Goal: Information Seeking & Learning: Learn about a topic

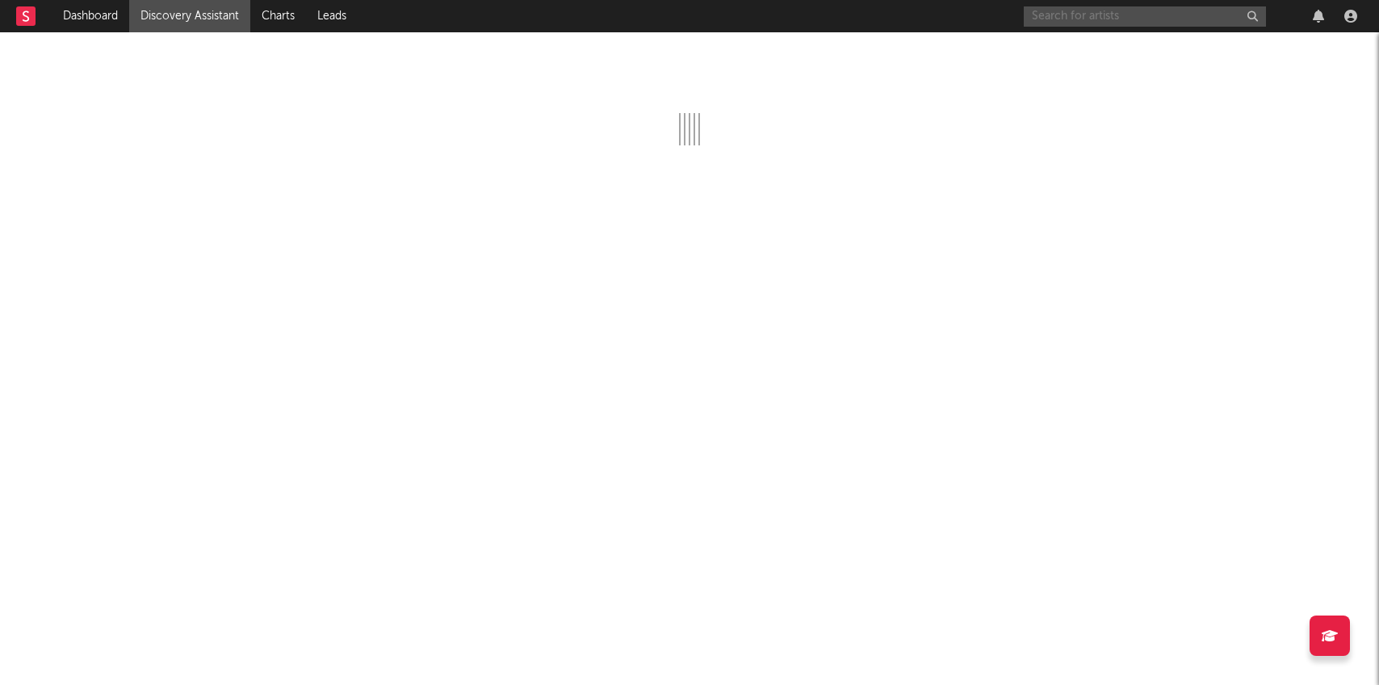
click at [1045, 23] on input "text" at bounding box center [1145, 16] width 242 height 20
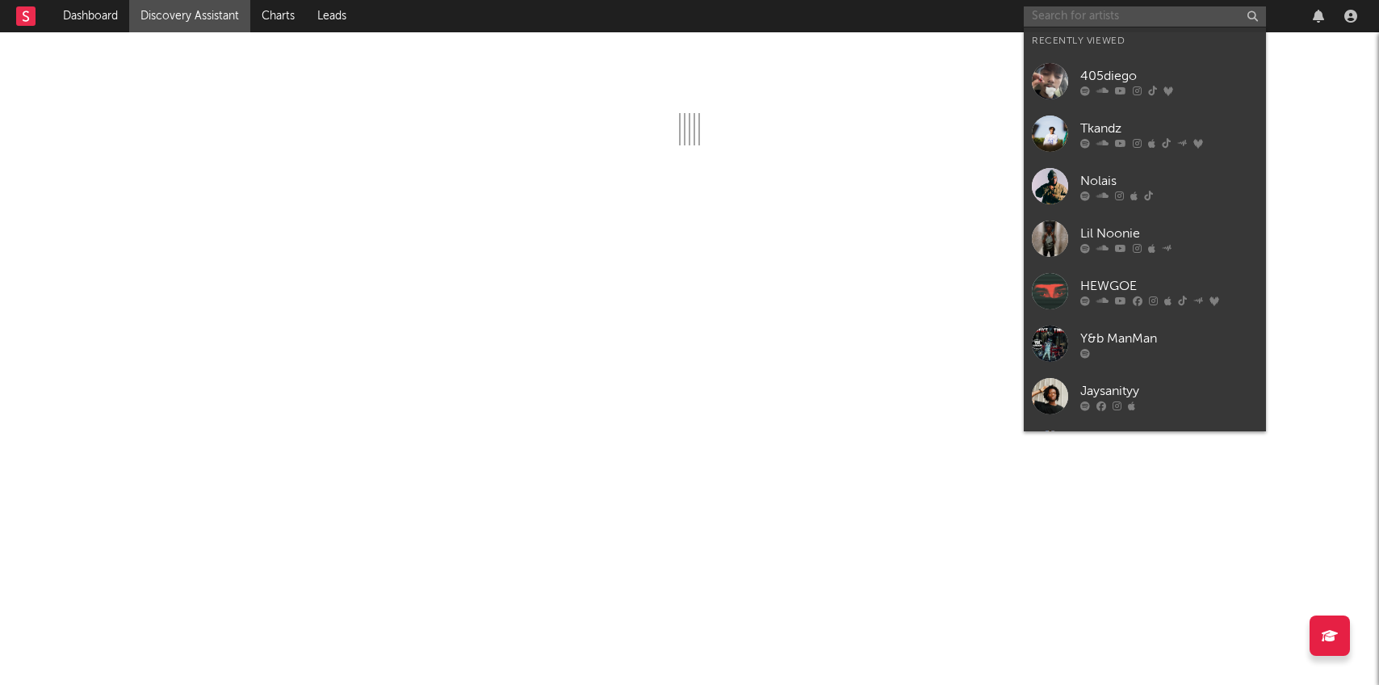
paste input "https://www.instagram.com/lilsins619/"
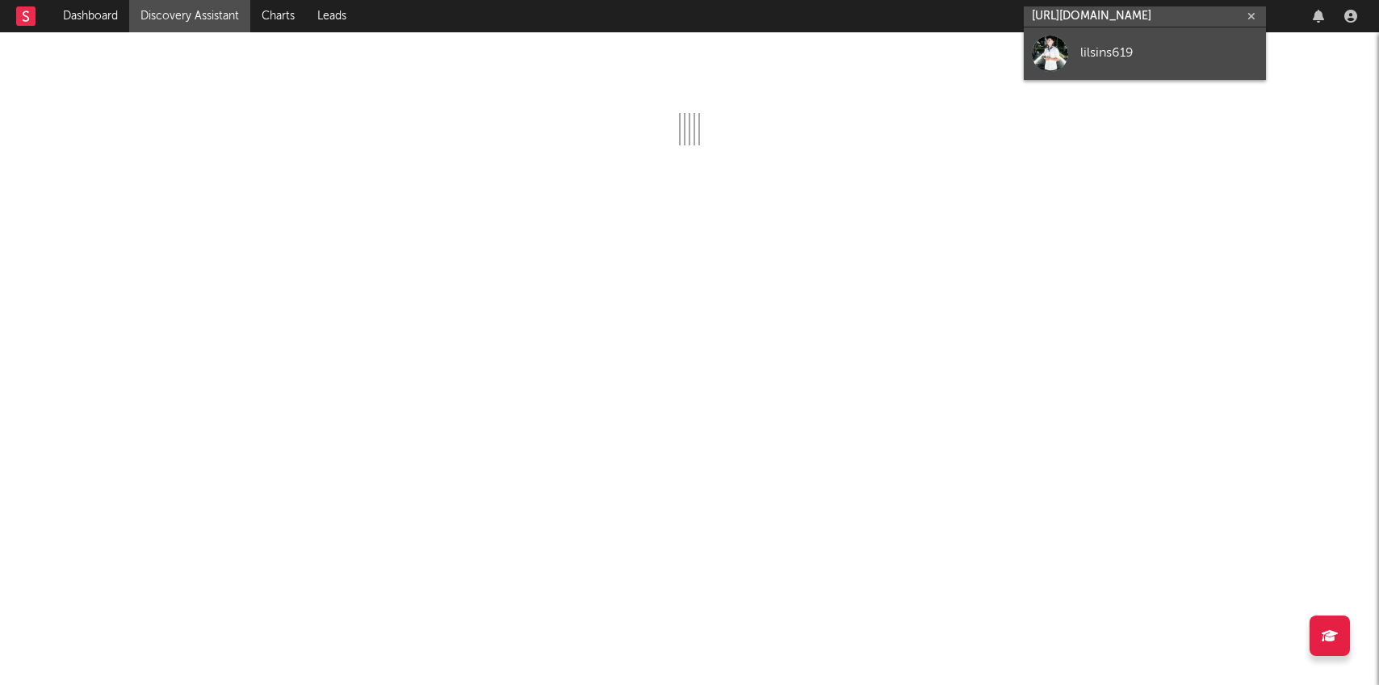
type input "https://www.instagram.com/lilsins619/"
click at [1052, 44] on div at bounding box center [1050, 54] width 36 height 36
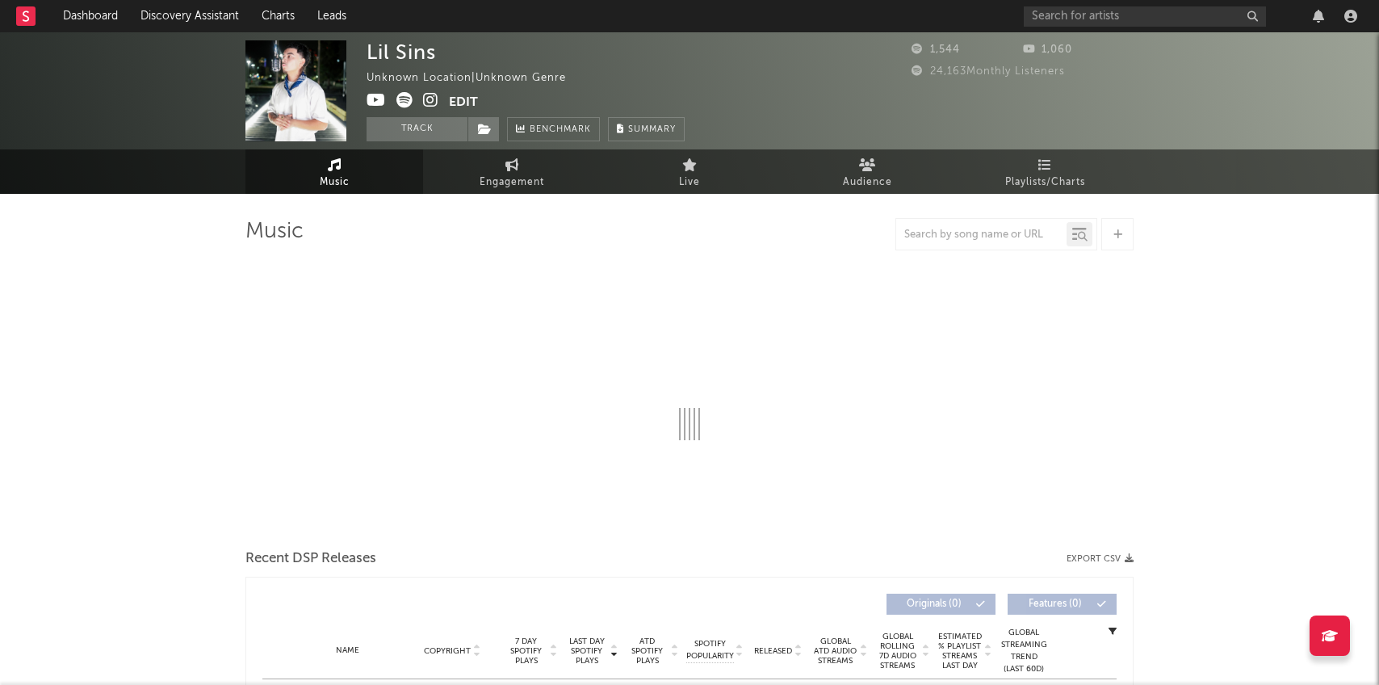
select select "1w"
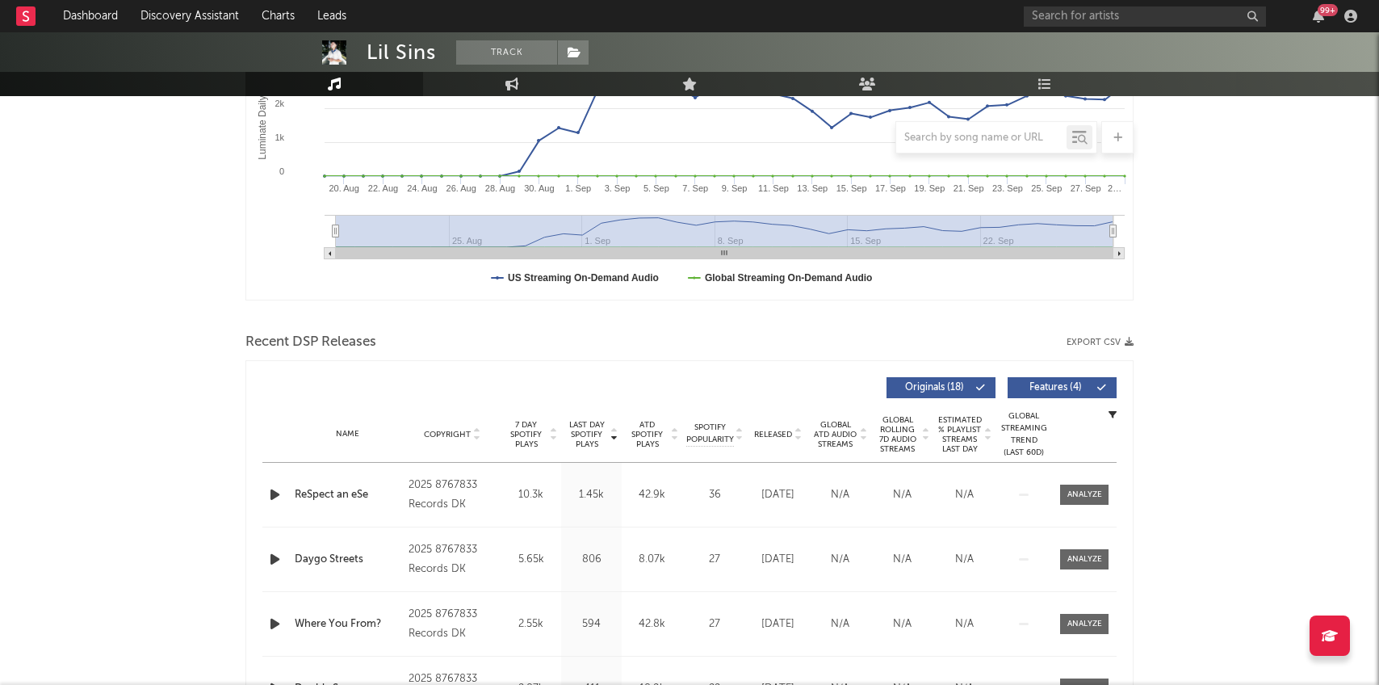
scroll to position [342, 0]
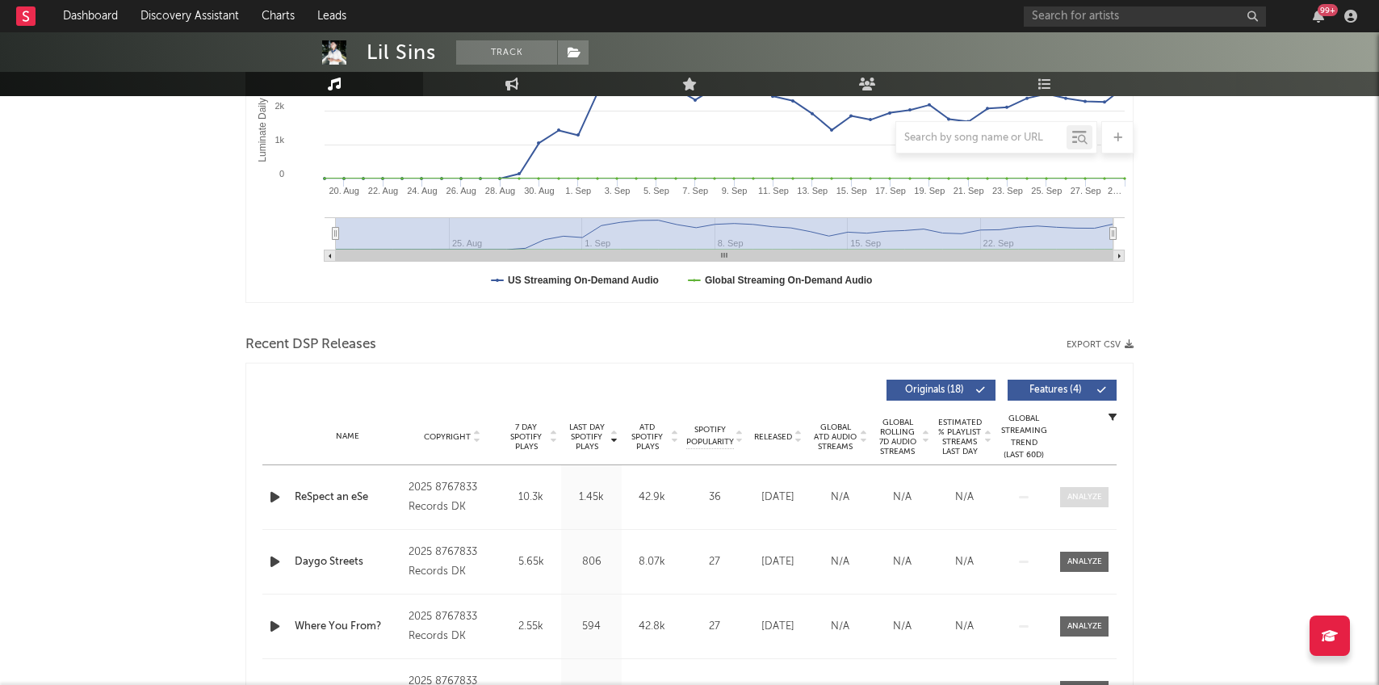
click at [1074, 491] on div at bounding box center [1085, 497] width 35 height 12
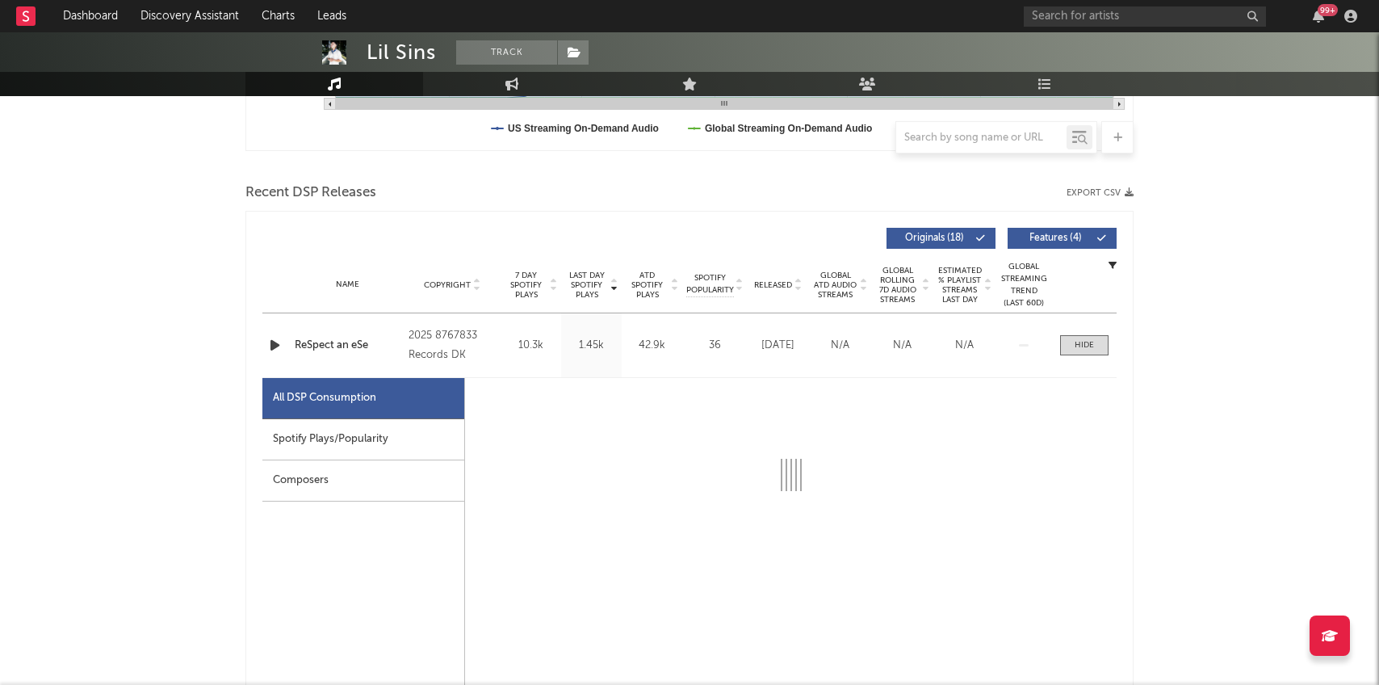
select select "1w"
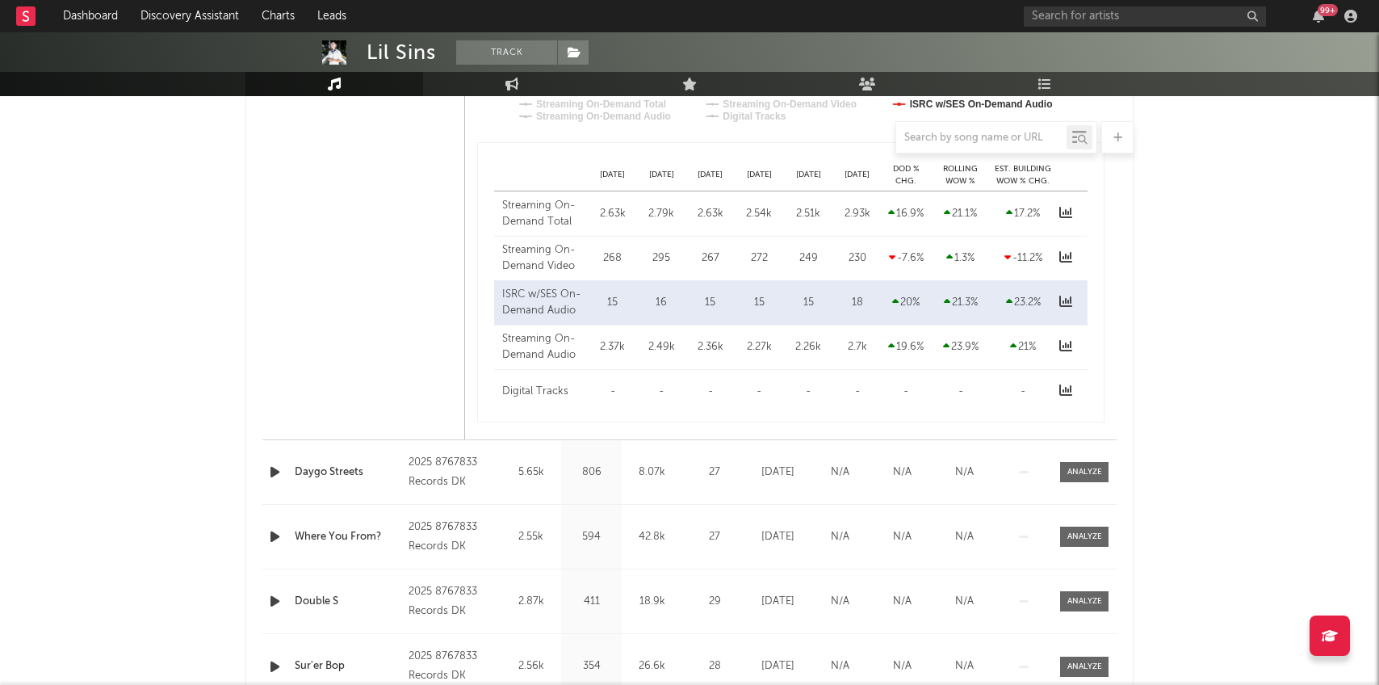
scroll to position [1216, 0]
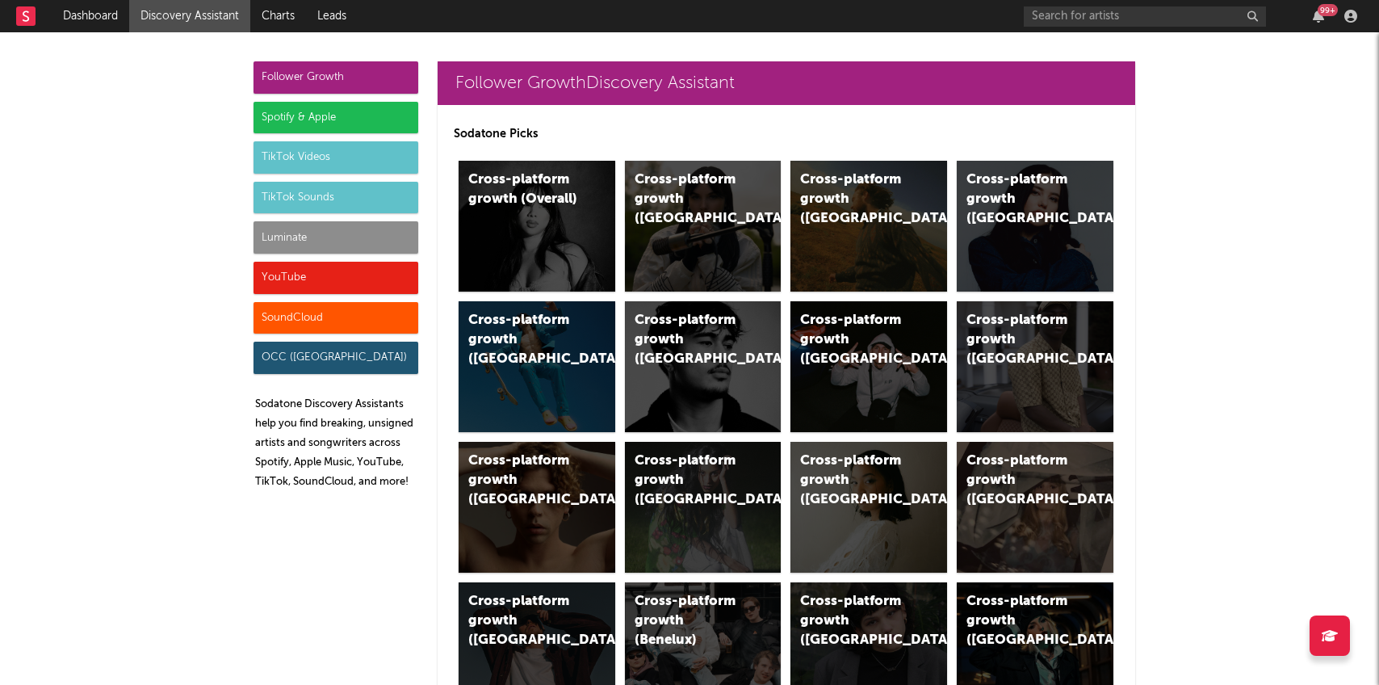
click at [394, 230] on div "Luminate" at bounding box center [336, 237] width 165 height 32
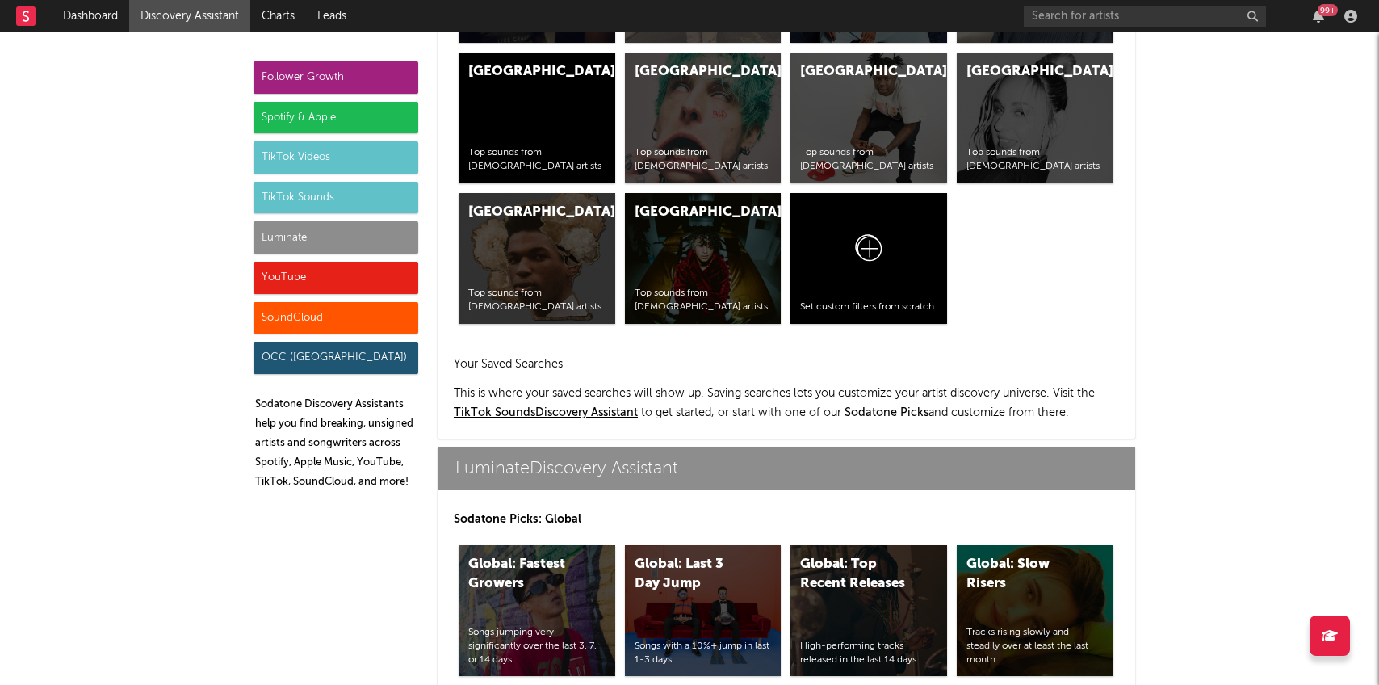
scroll to position [7168, 0]
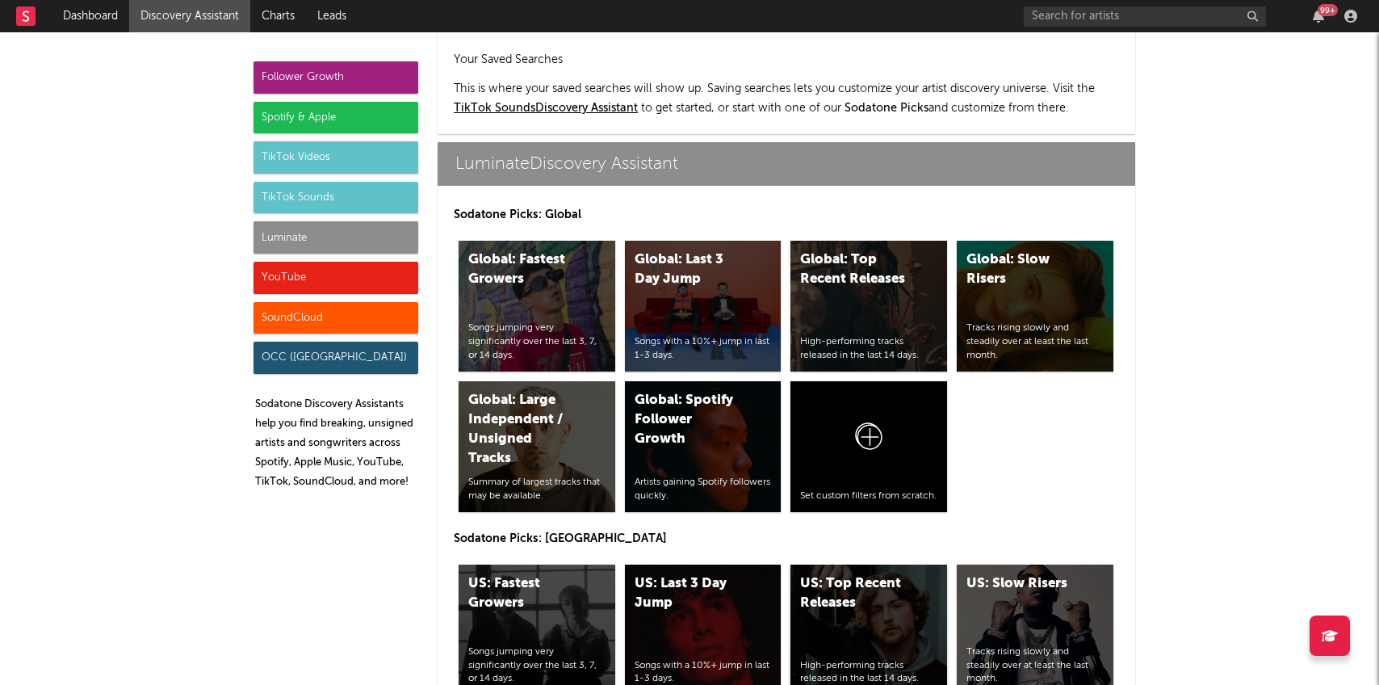
click at [851, 564] on div "US: Top Recent Releases High-performing tracks released in the last 14 days." at bounding box center [869, 629] width 157 height 131
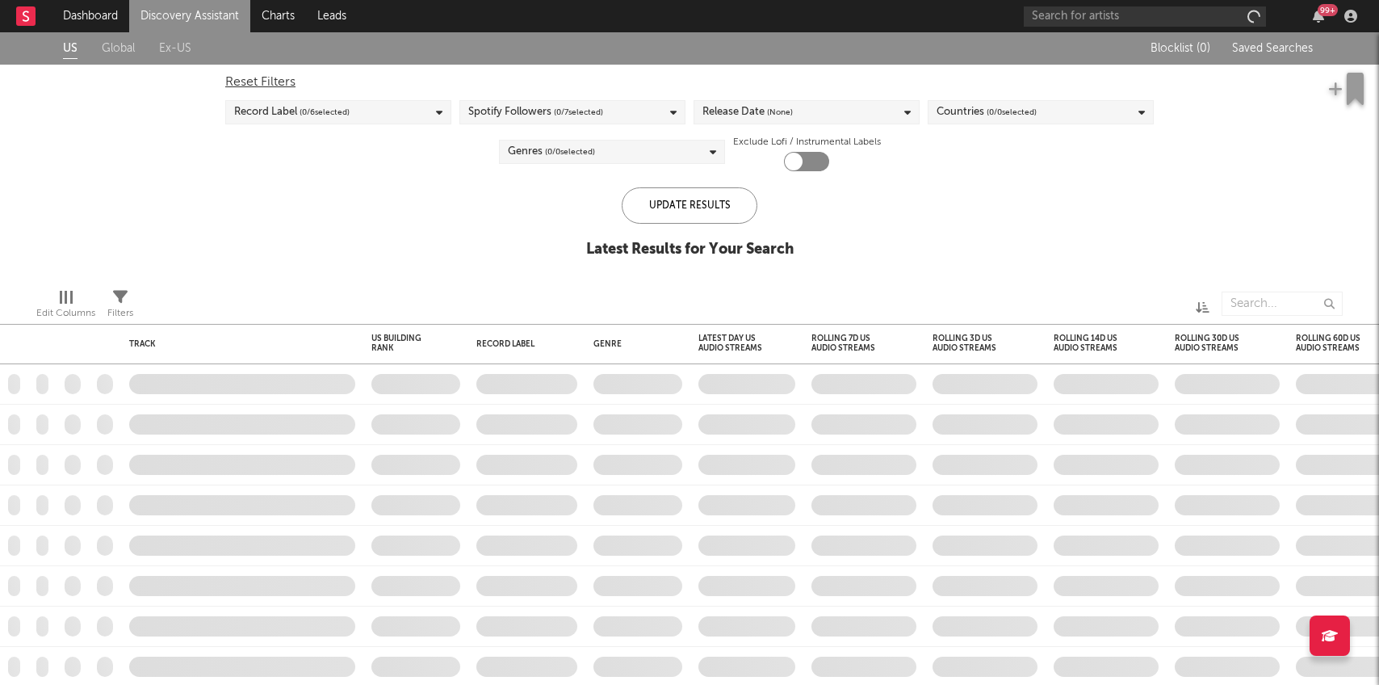
checkbox input "true"
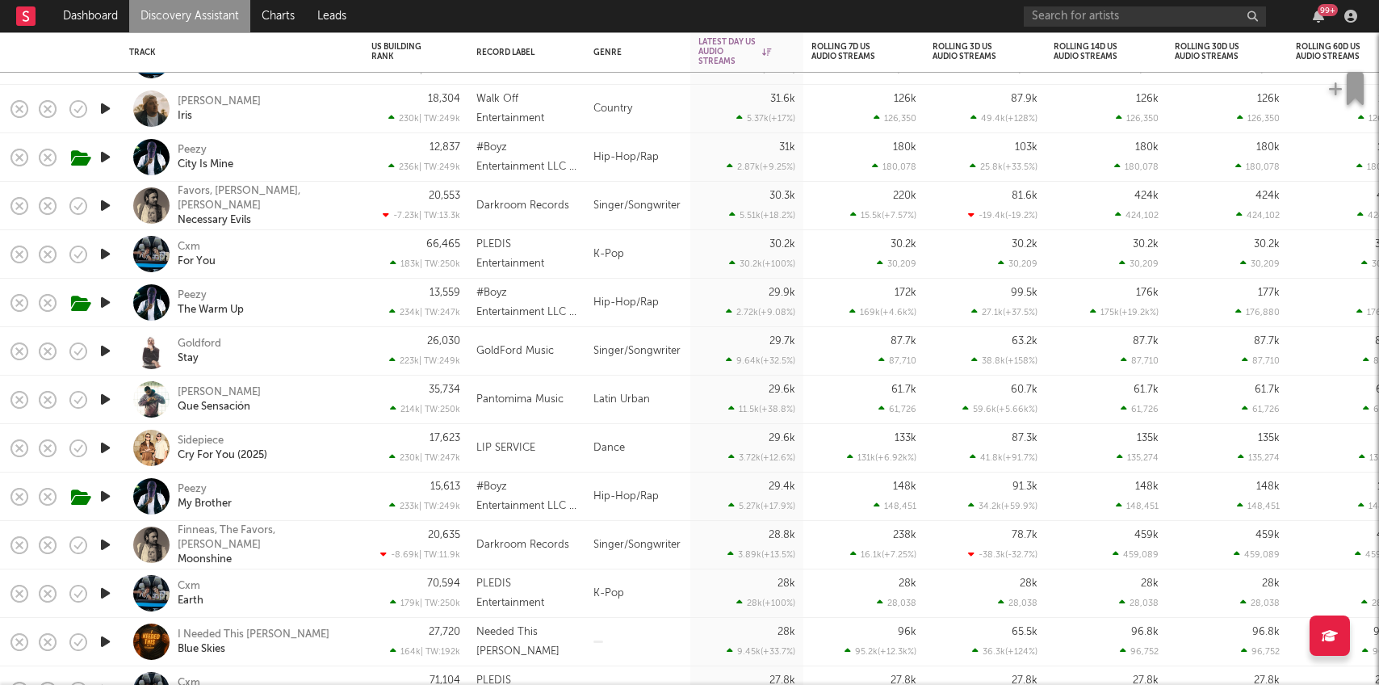
click at [336, 350] on div "Goldford Stay" at bounding box center [265, 351] width 174 height 29
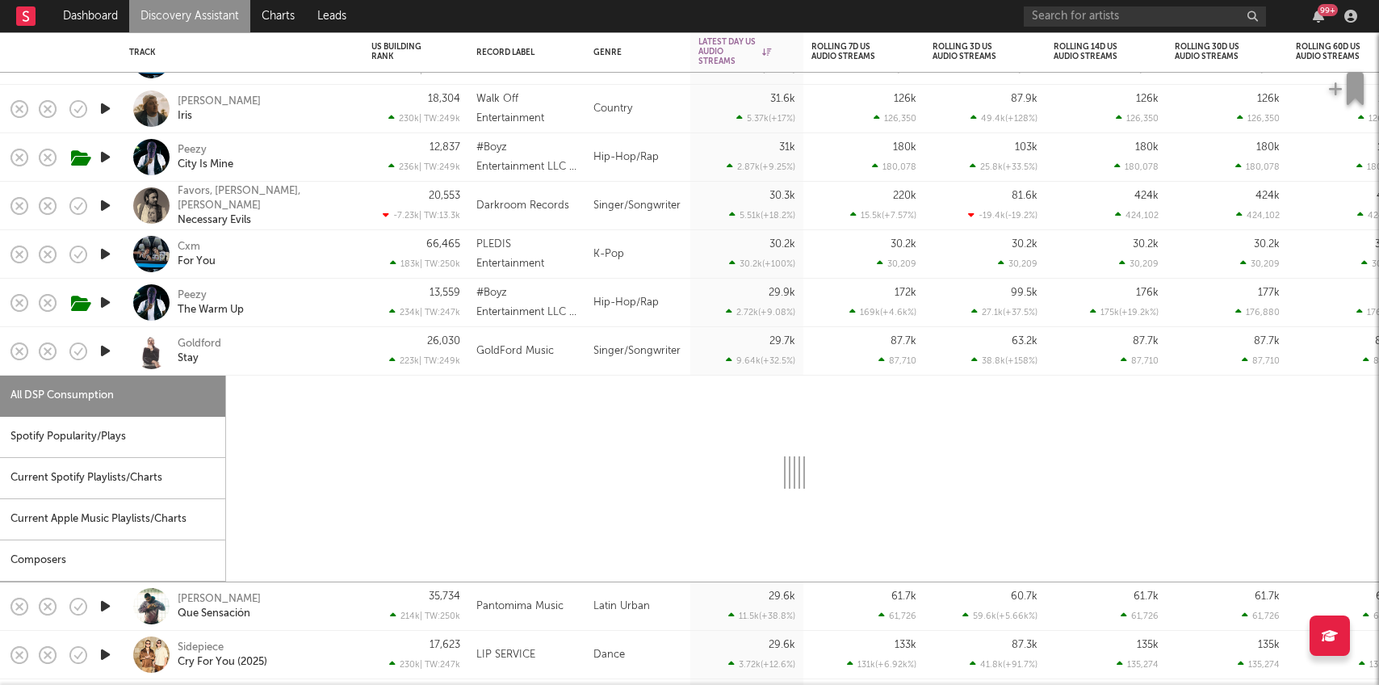
select select "1w"
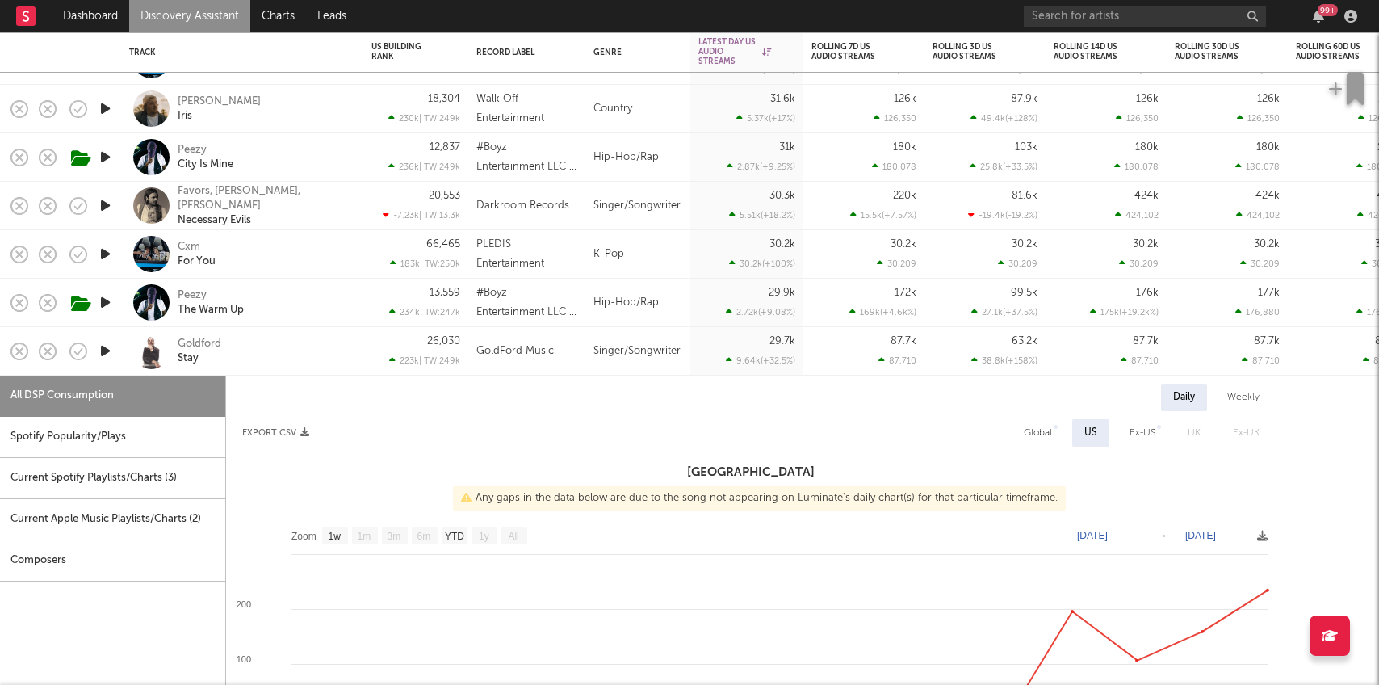
click at [103, 352] on icon "button" at bounding box center [105, 351] width 17 height 20
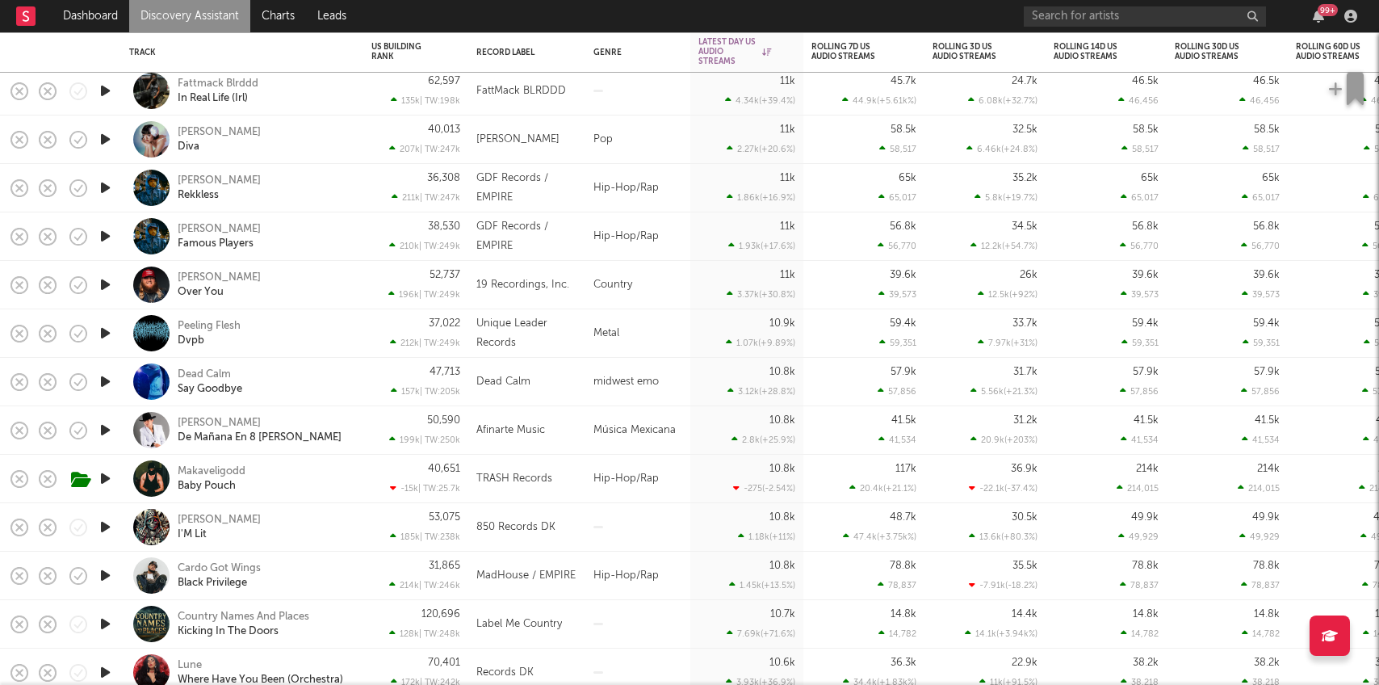
click at [102, 518] on icon "button" at bounding box center [105, 527] width 17 height 20
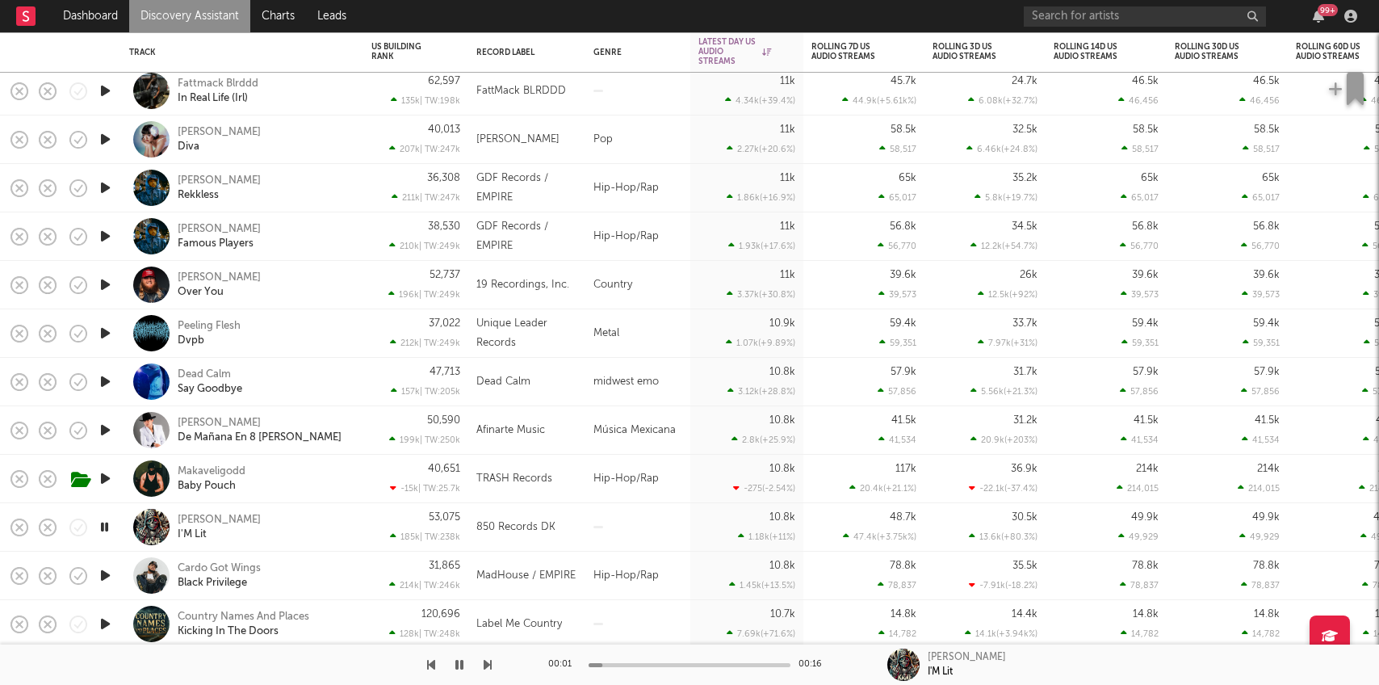
click at [282, 520] on div "Krazy Kane I'M Lit" at bounding box center [265, 527] width 174 height 29
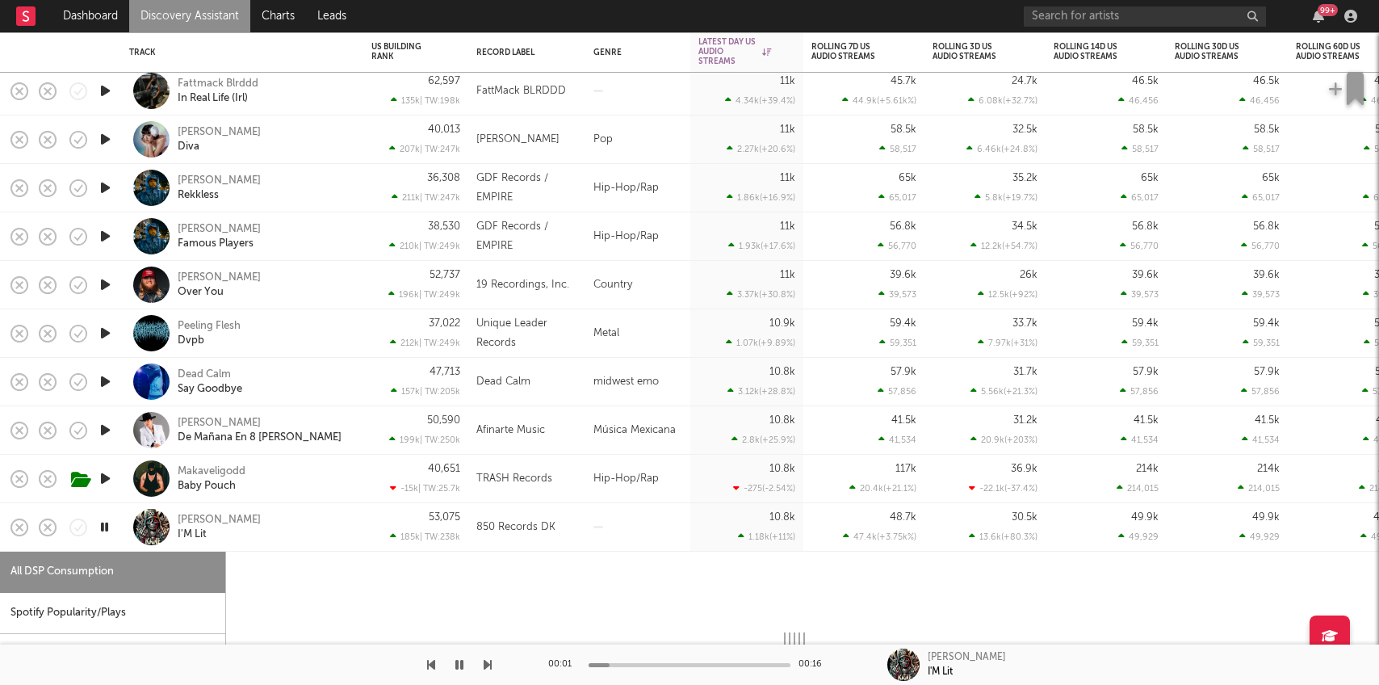
select select "1w"
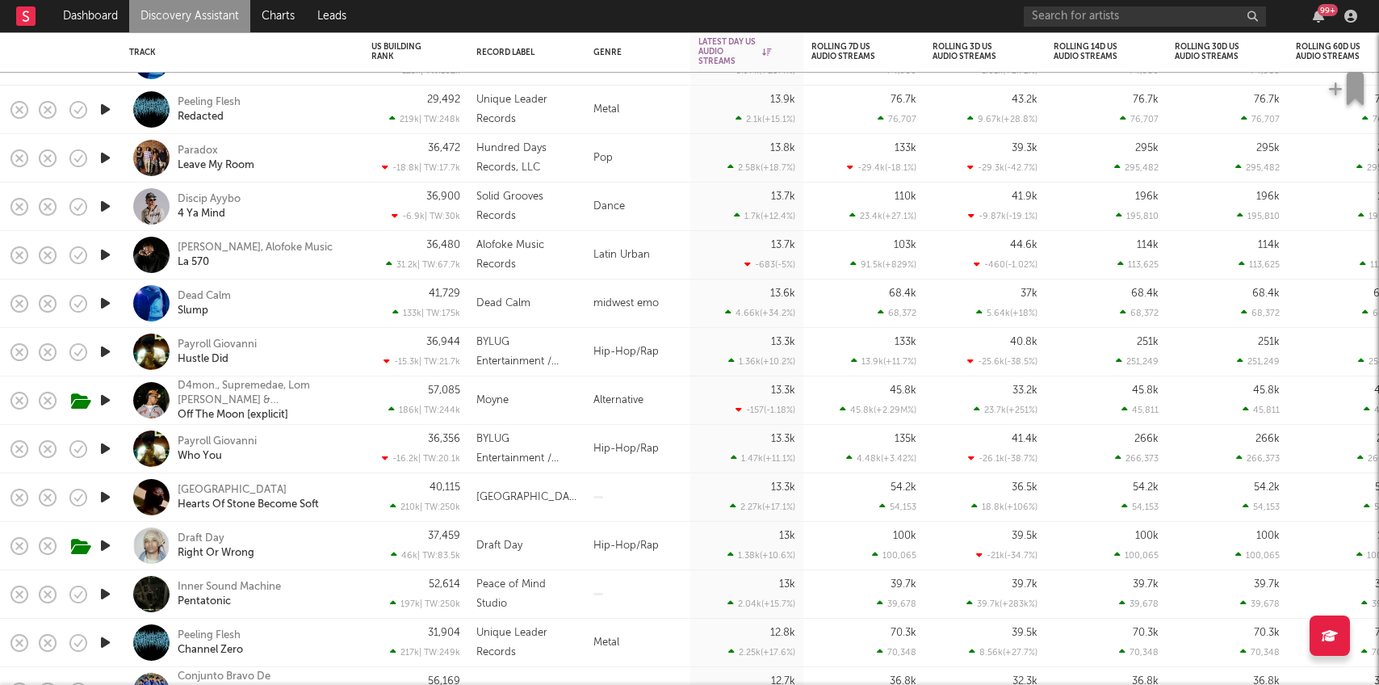
click at [525, 412] on div "Moyne" at bounding box center [526, 400] width 117 height 48
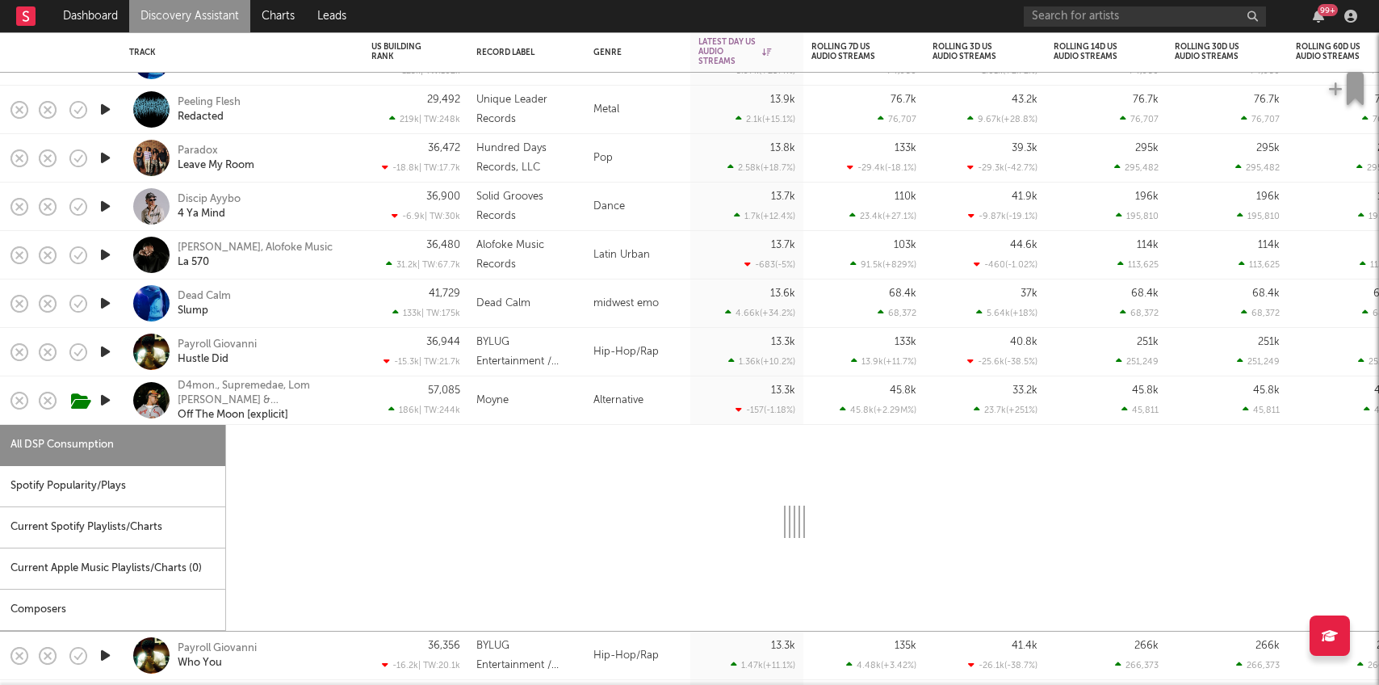
select select "1w"
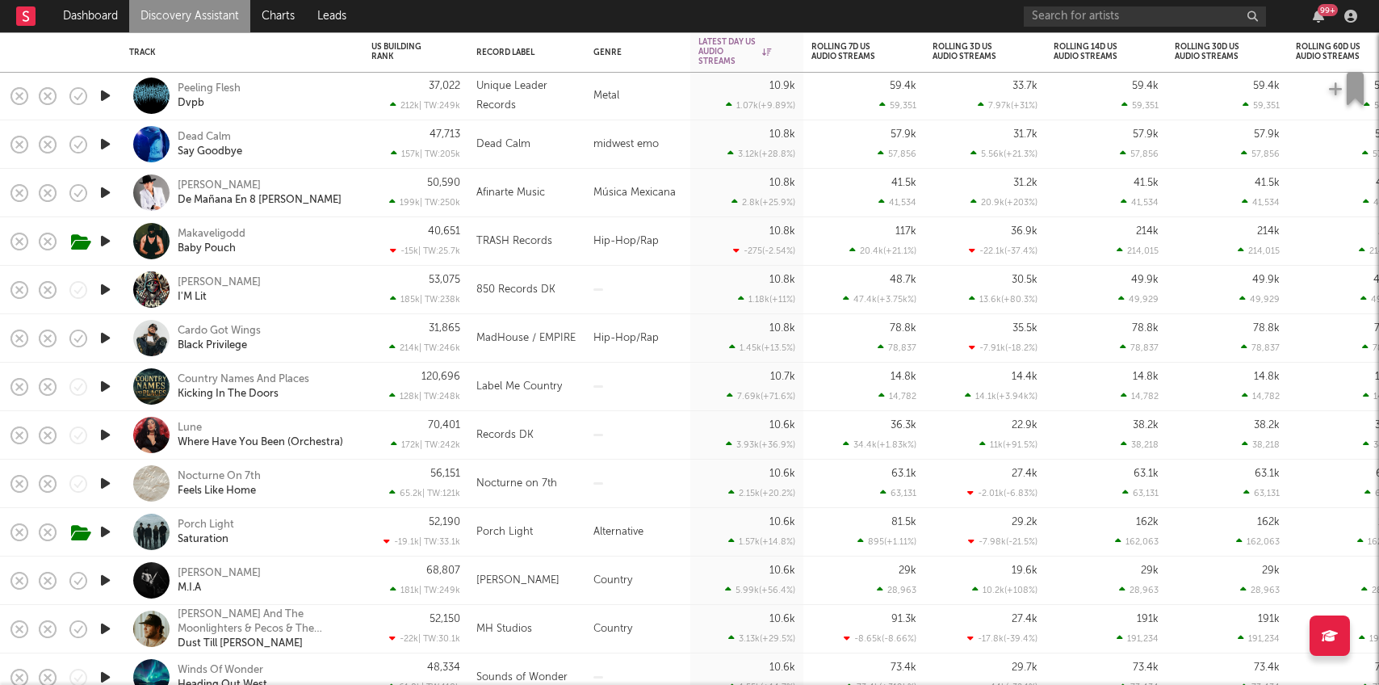
click at [107, 387] on icon "button" at bounding box center [105, 386] width 17 height 20
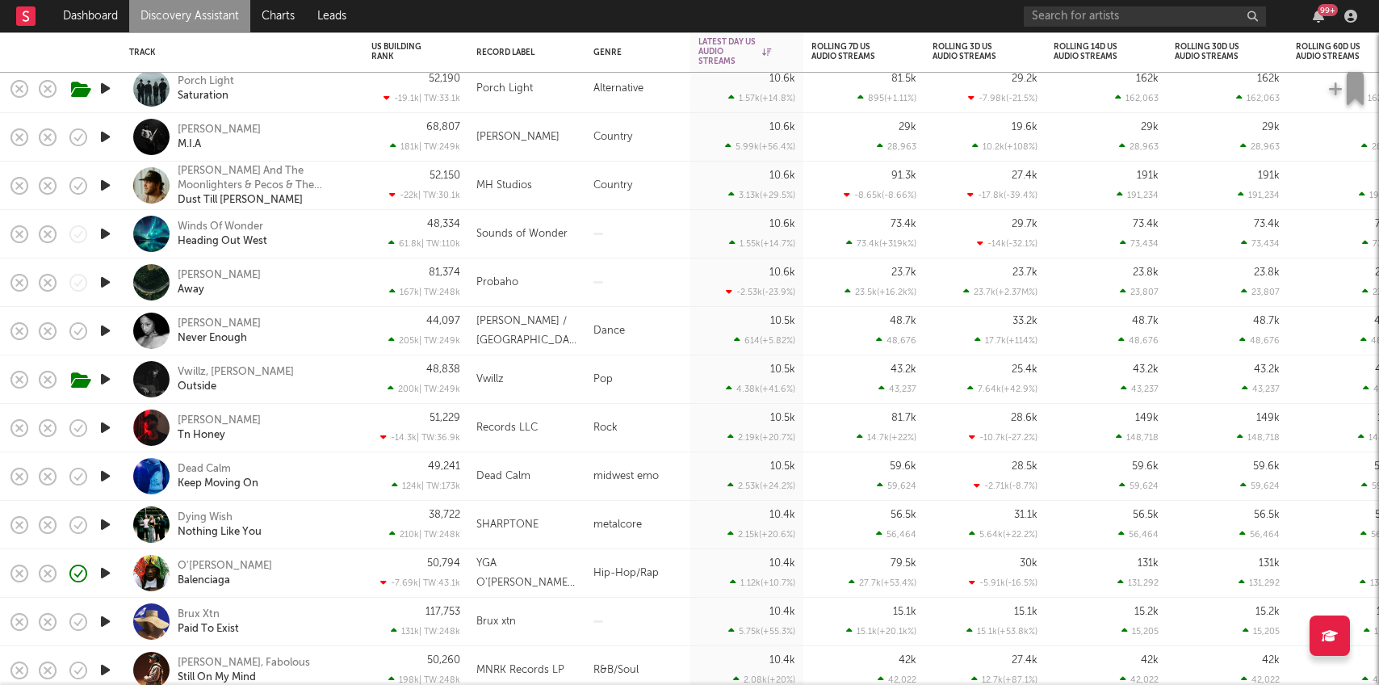
click at [104, 278] on icon "button" at bounding box center [105, 282] width 17 height 20
click at [103, 619] on icon "button" at bounding box center [105, 621] width 17 height 20
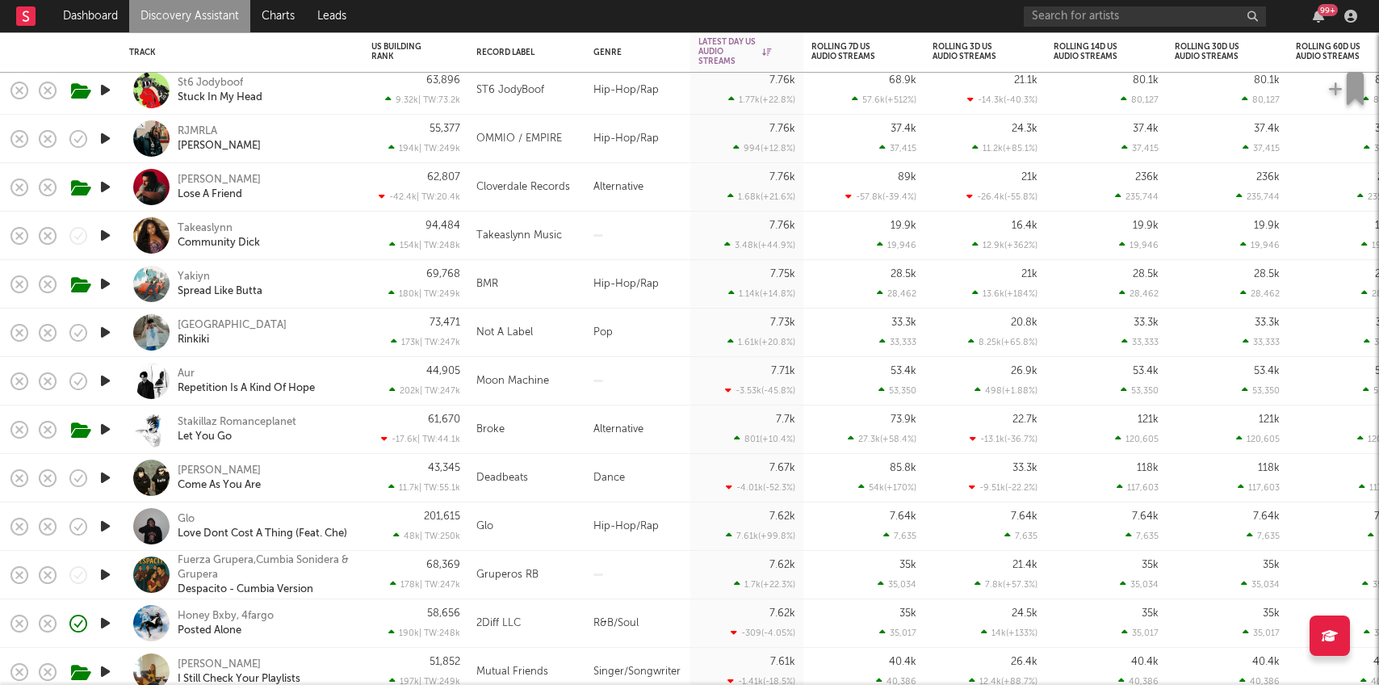
click at [105, 280] on icon "button" at bounding box center [105, 284] width 17 height 20
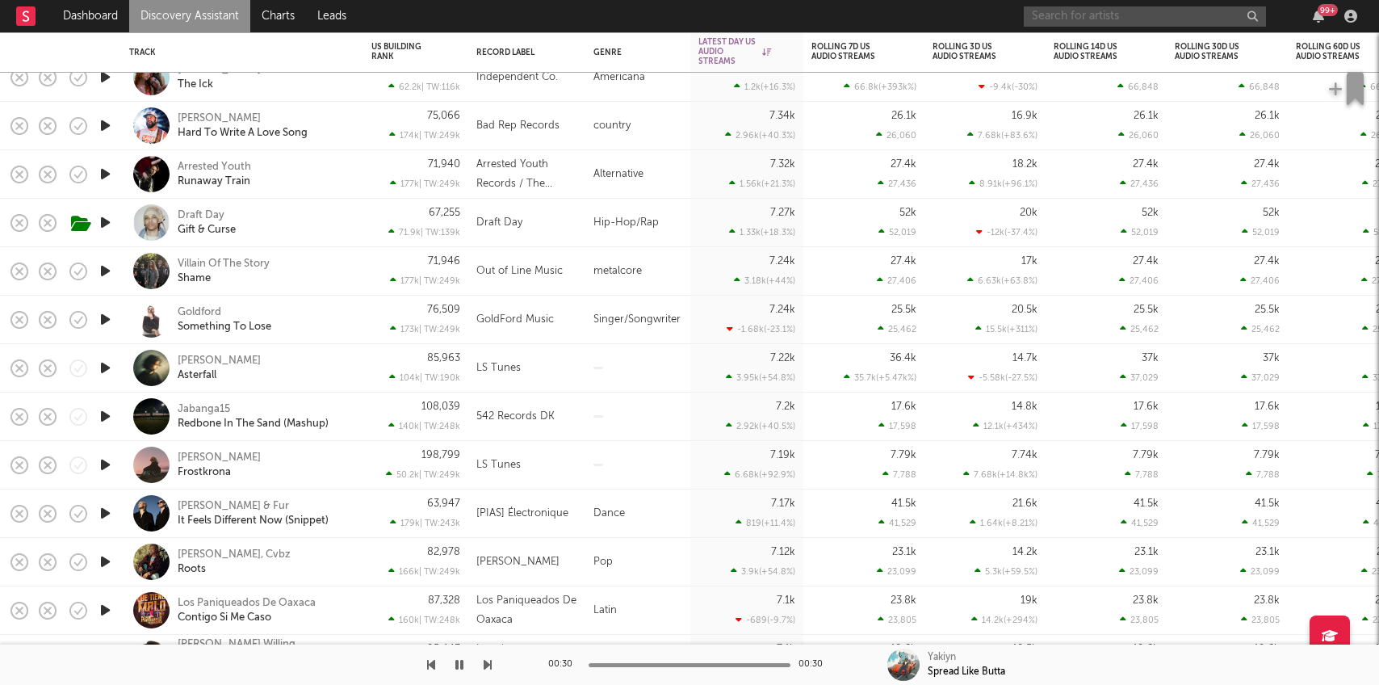
click at [1129, 23] on input "text" at bounding box center [1145, 16] width 242 height 20
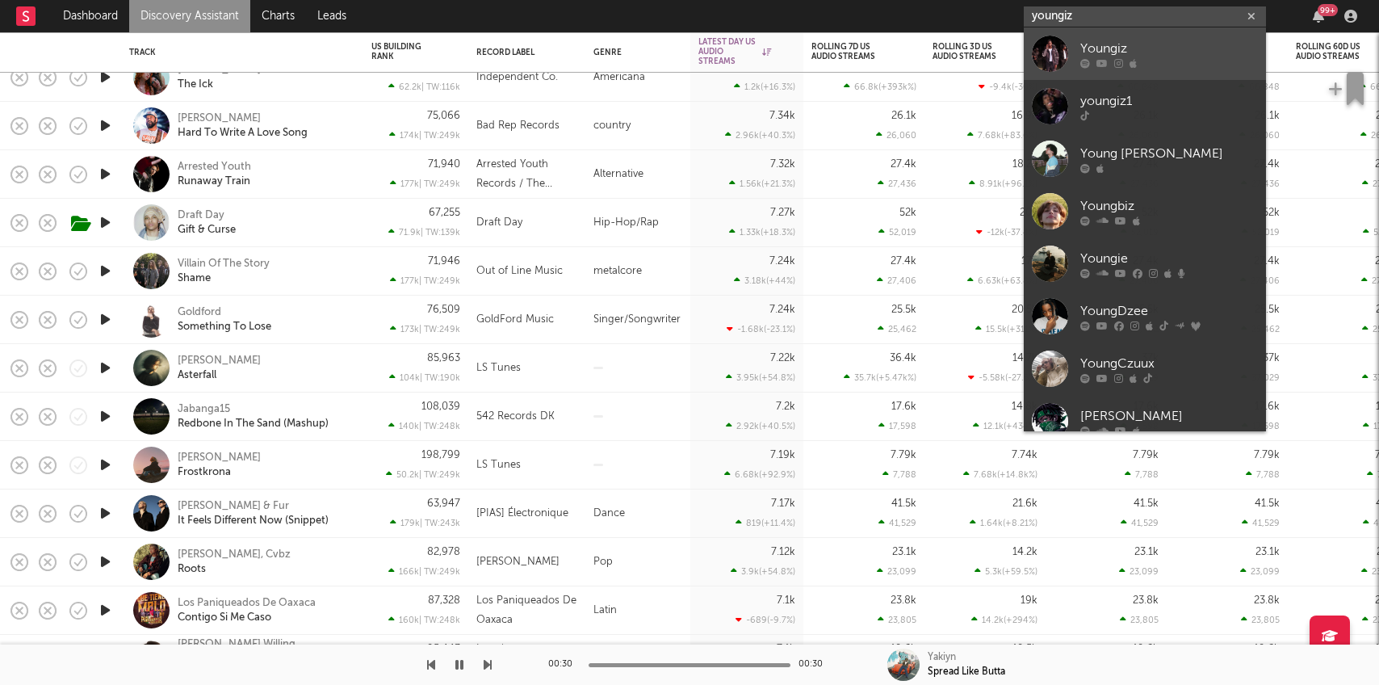
type input "youngiz"
click at [1165, 56] on div "Youngiz" at bounding box center [1169, 48] width 178 height 19
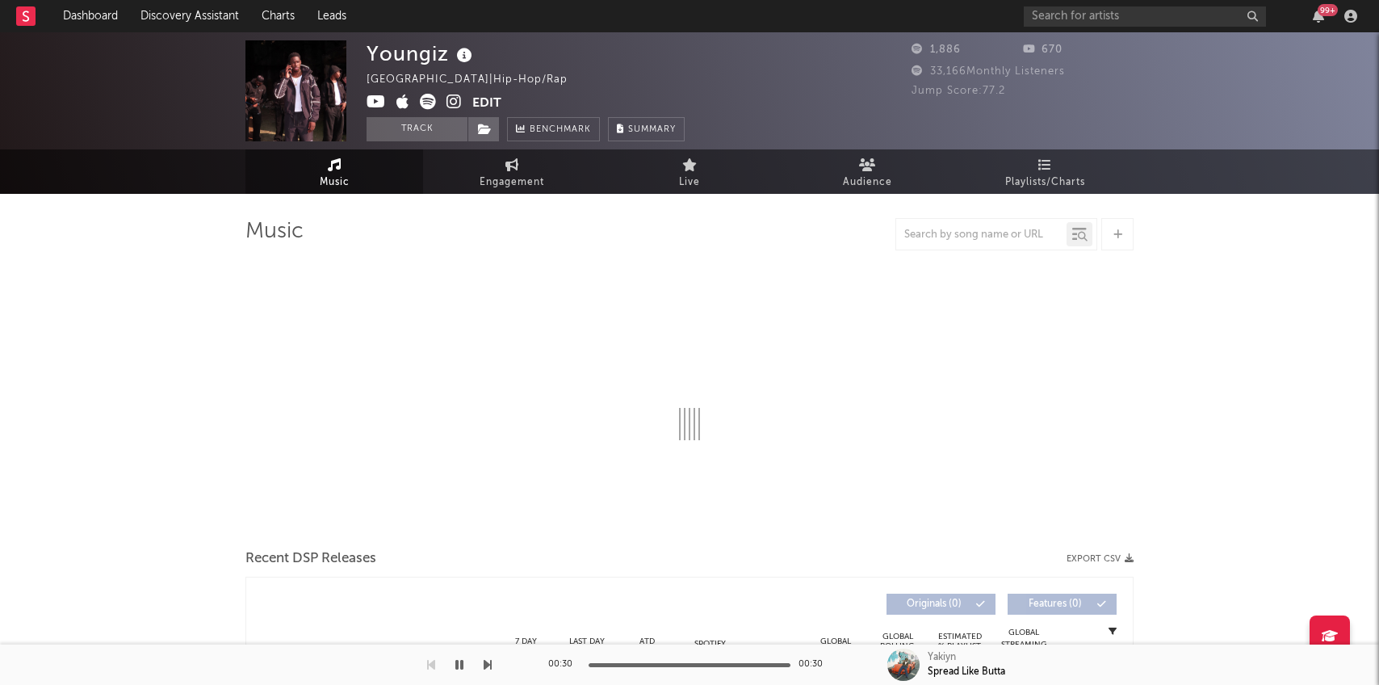
select select "1w"
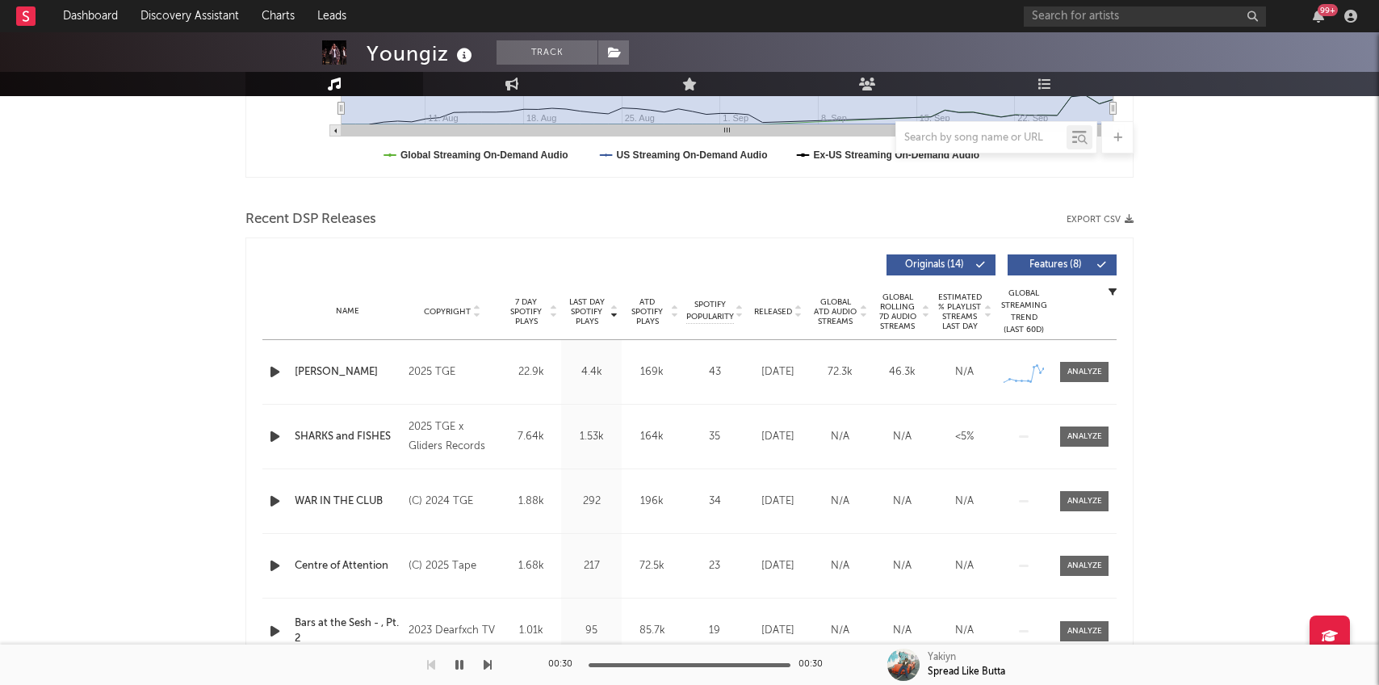
scroll to position [478, 0]
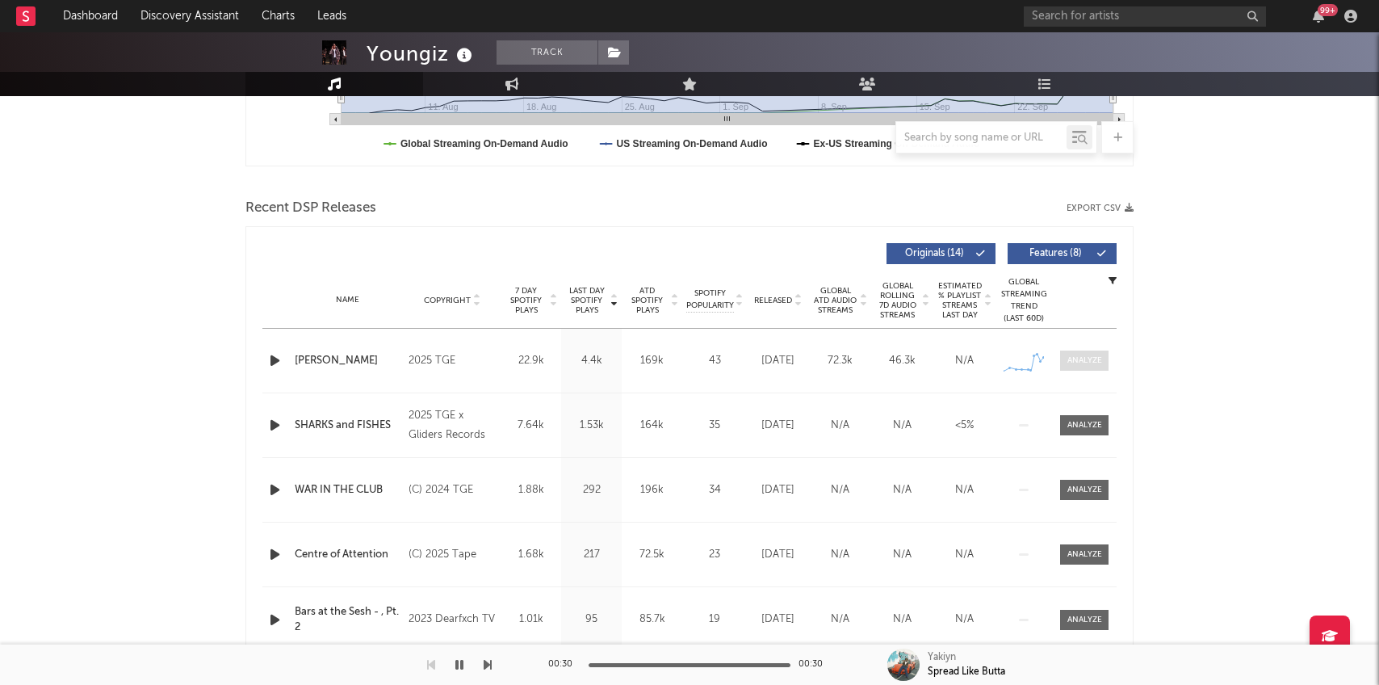
click at [1081, 362] on div at bounding box center [1085, 360] width 35 height 12
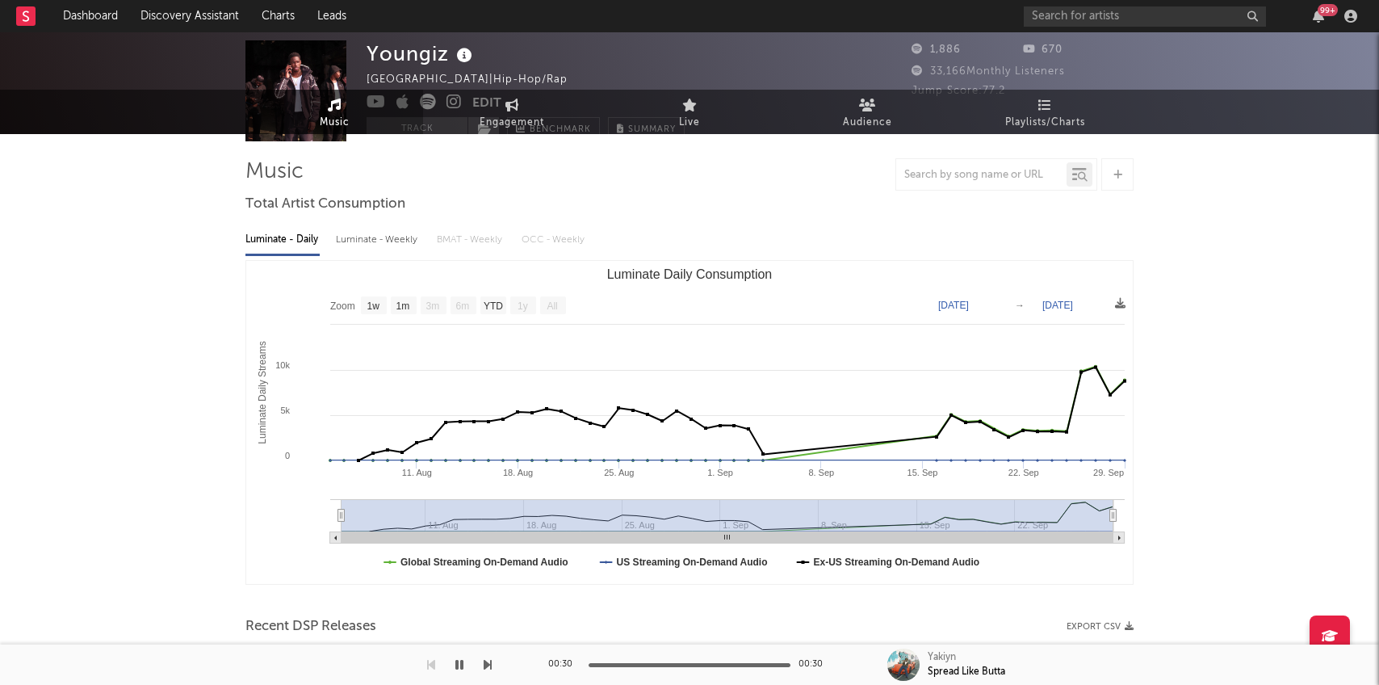
scroll to position [0, 0]
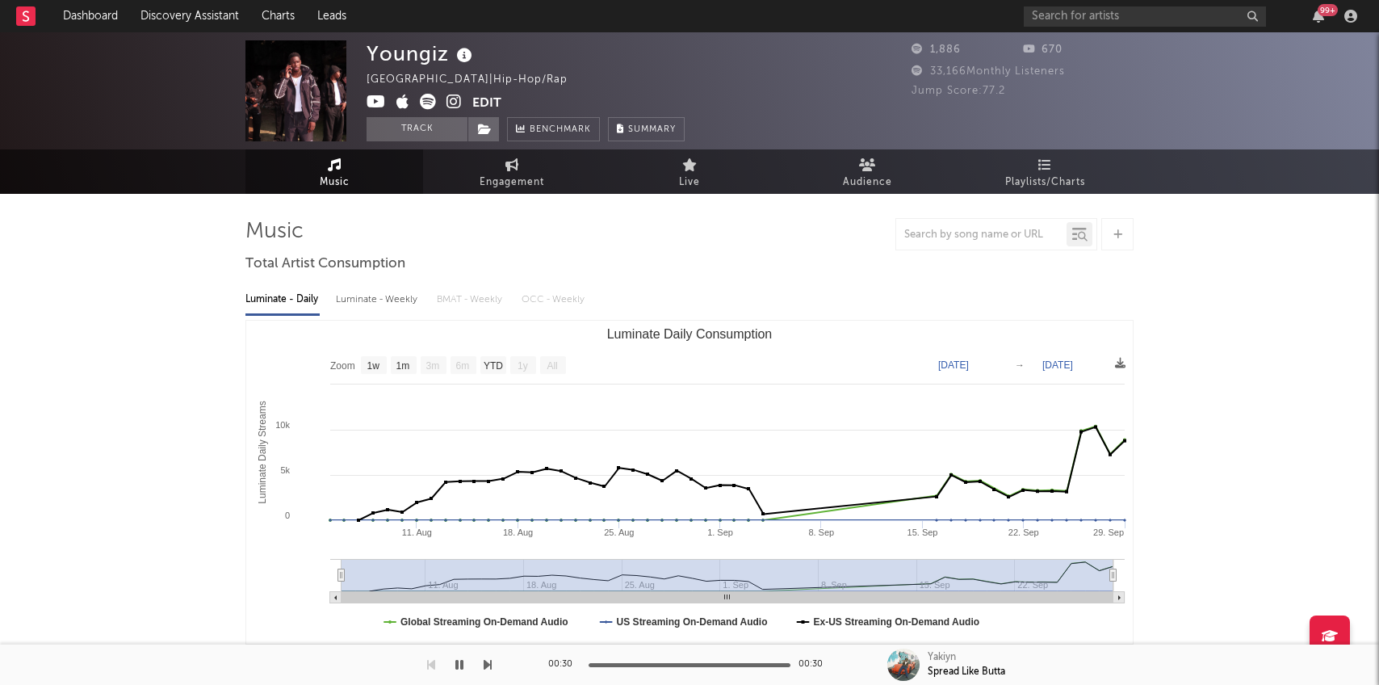
click at [453, 103] on icon at bounding box center [454, 102] width 15 height 16
click at [518, 170] on icon at bounding box center [512, 164] width 14 height 13
select select "1w"
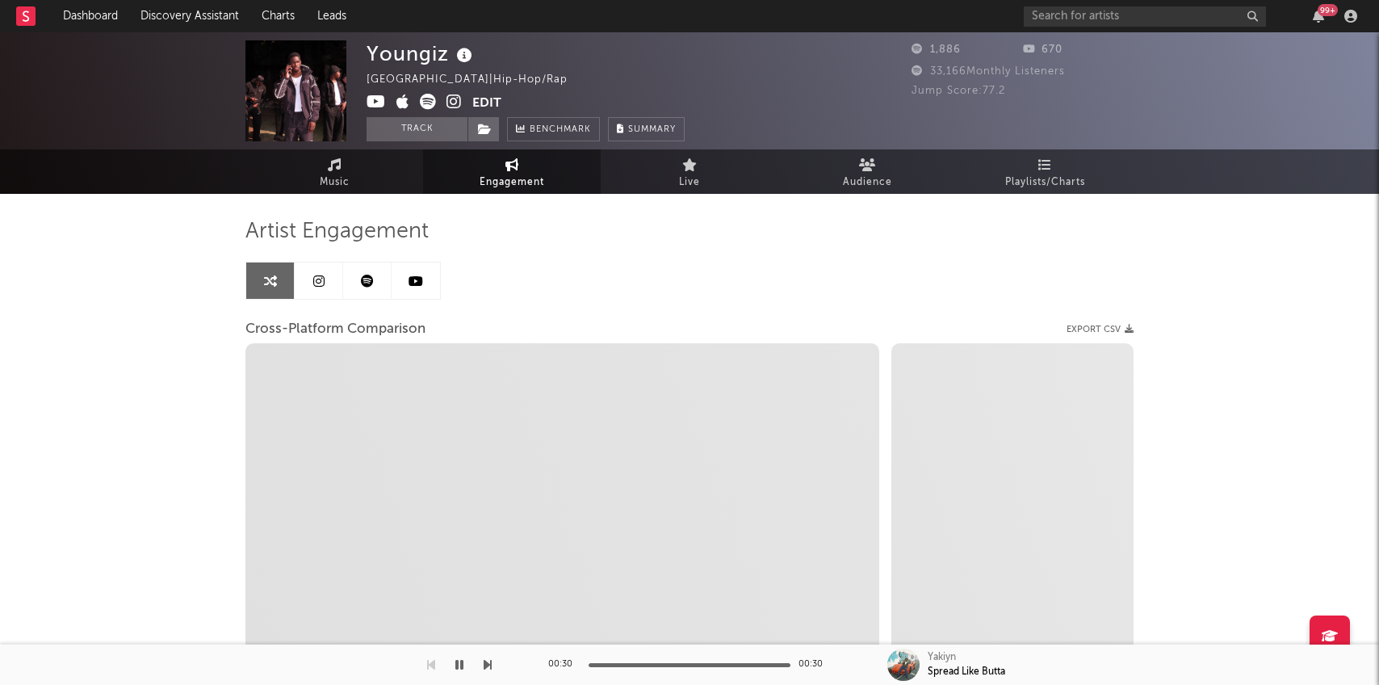
click at [381, 100] on icon at bounding box center [376, 102] width 19 height 16
select select "1m"
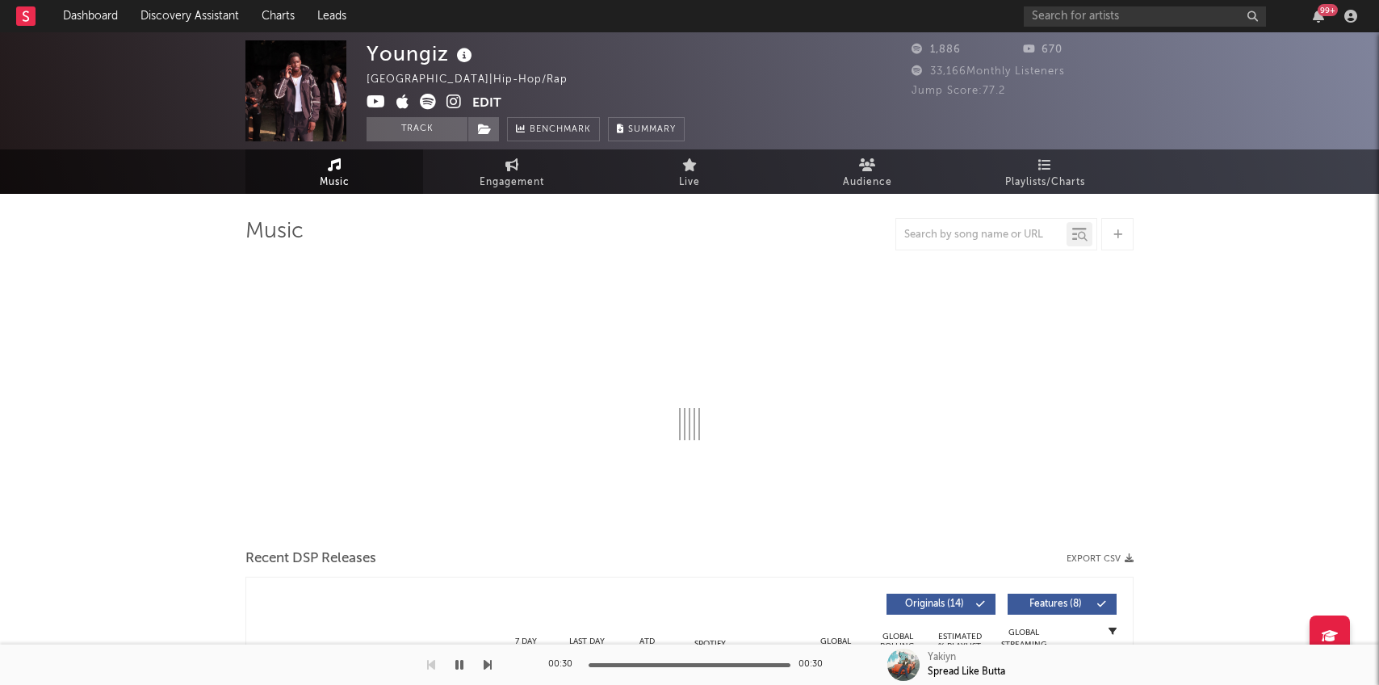
select select "1w"
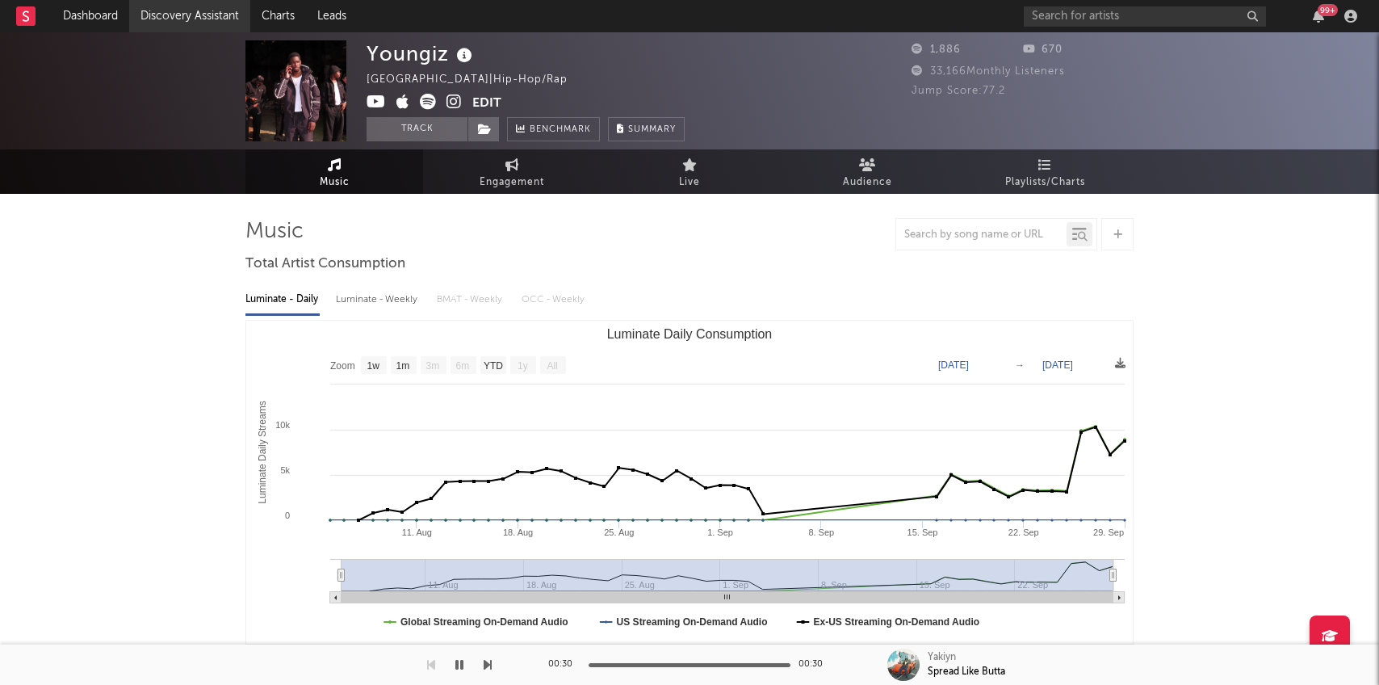
click at [198, 31] on link "Discovery Assistant" at bounding box center [189, 16] width 121 height 32
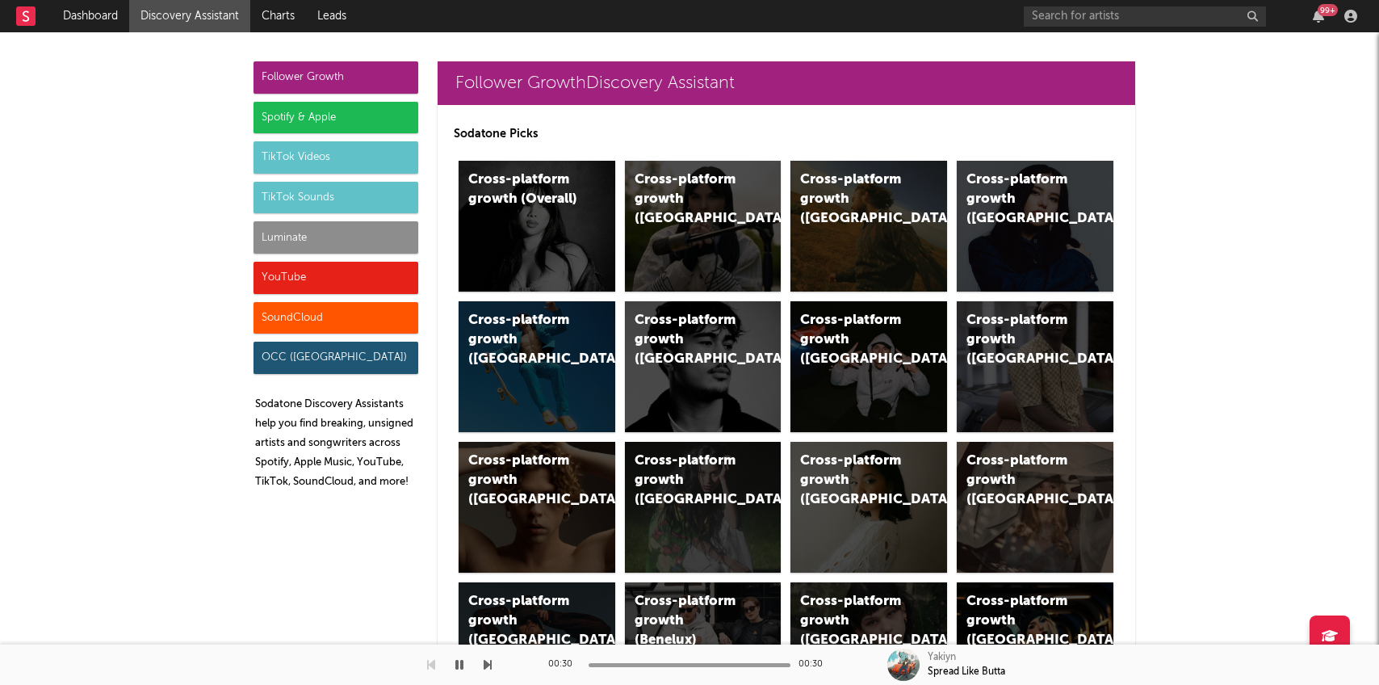
click at [307, 233] on div "Luminate" at bounding box center [336, 237] width 165 height 32
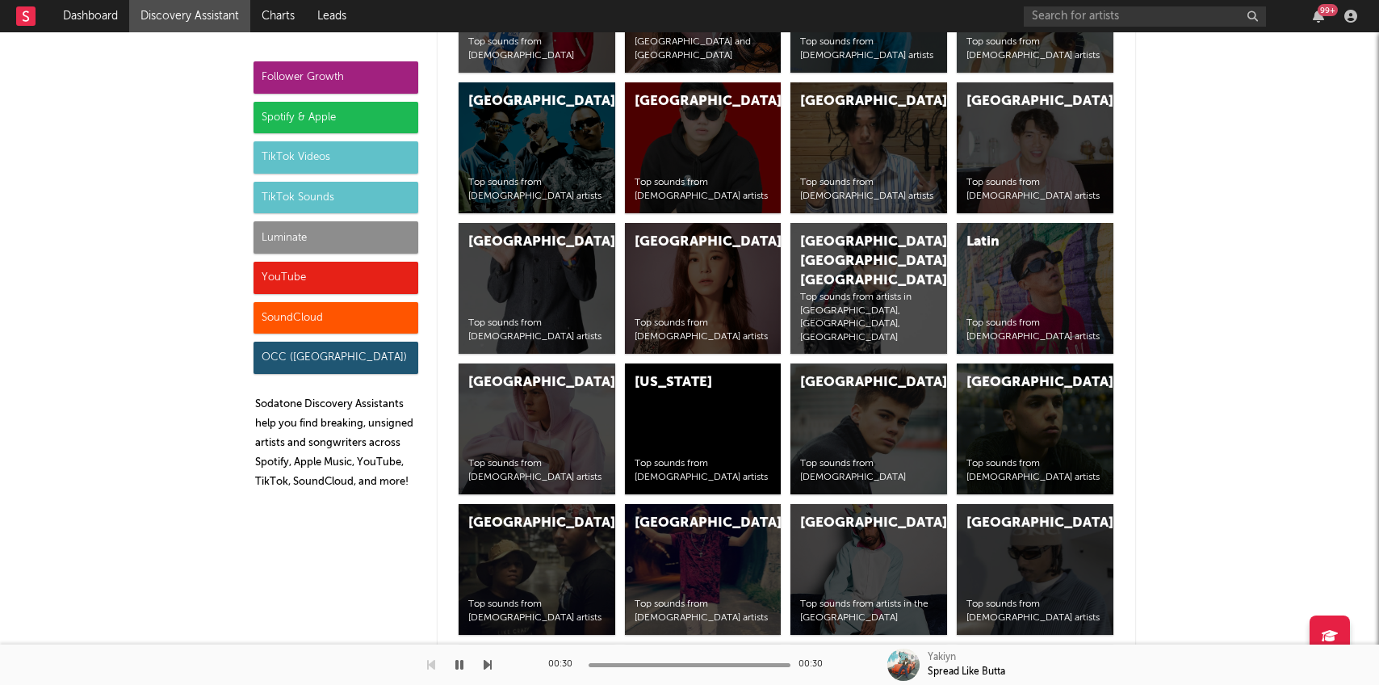
scroll to position [7168, 0]
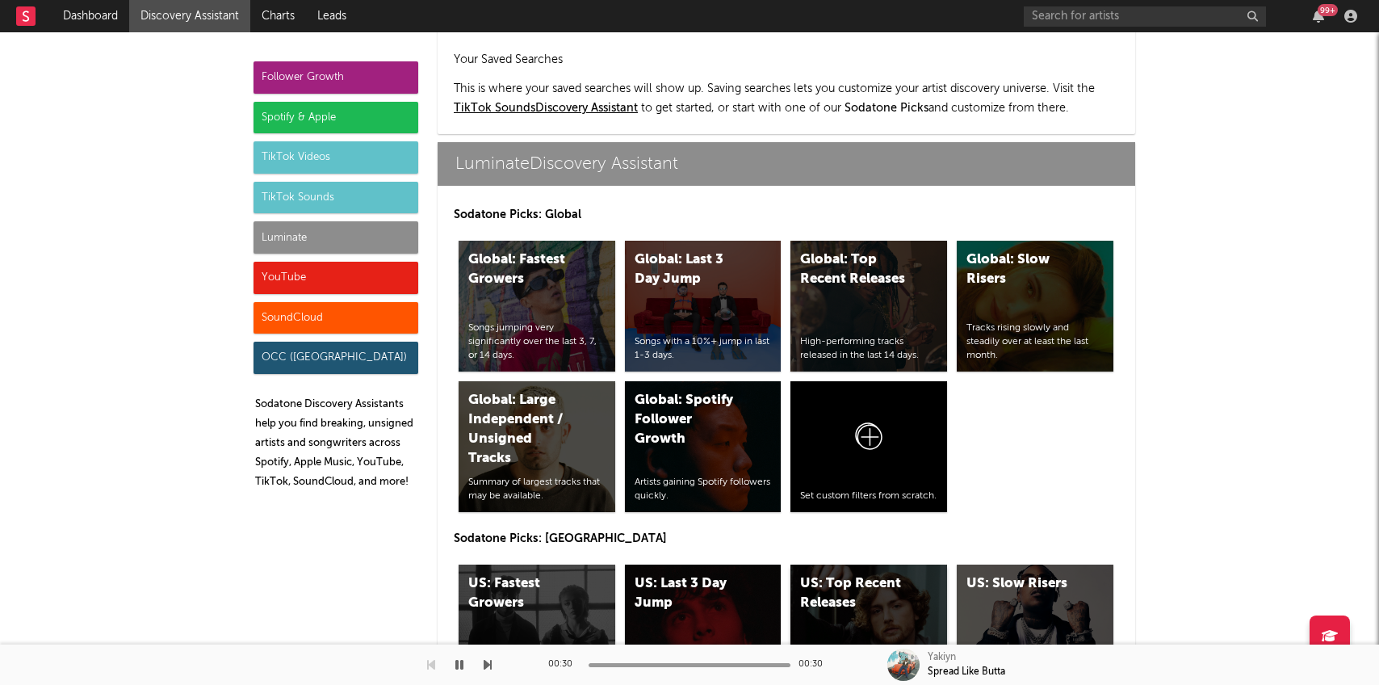
click at [870, 564] on div "US: Top Recent Releases High-performing tracks released in the last 14 days." at bounding box center [869, 629] width 157 height 131
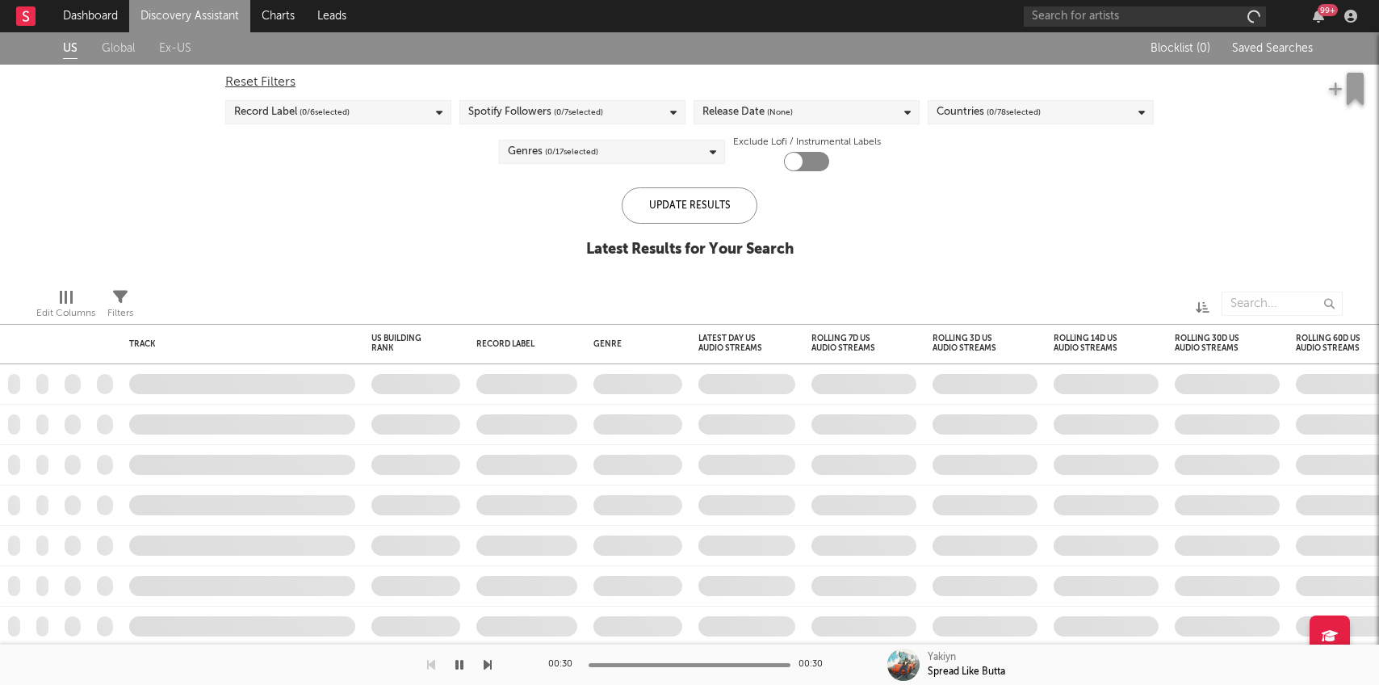
checkbox input "true"
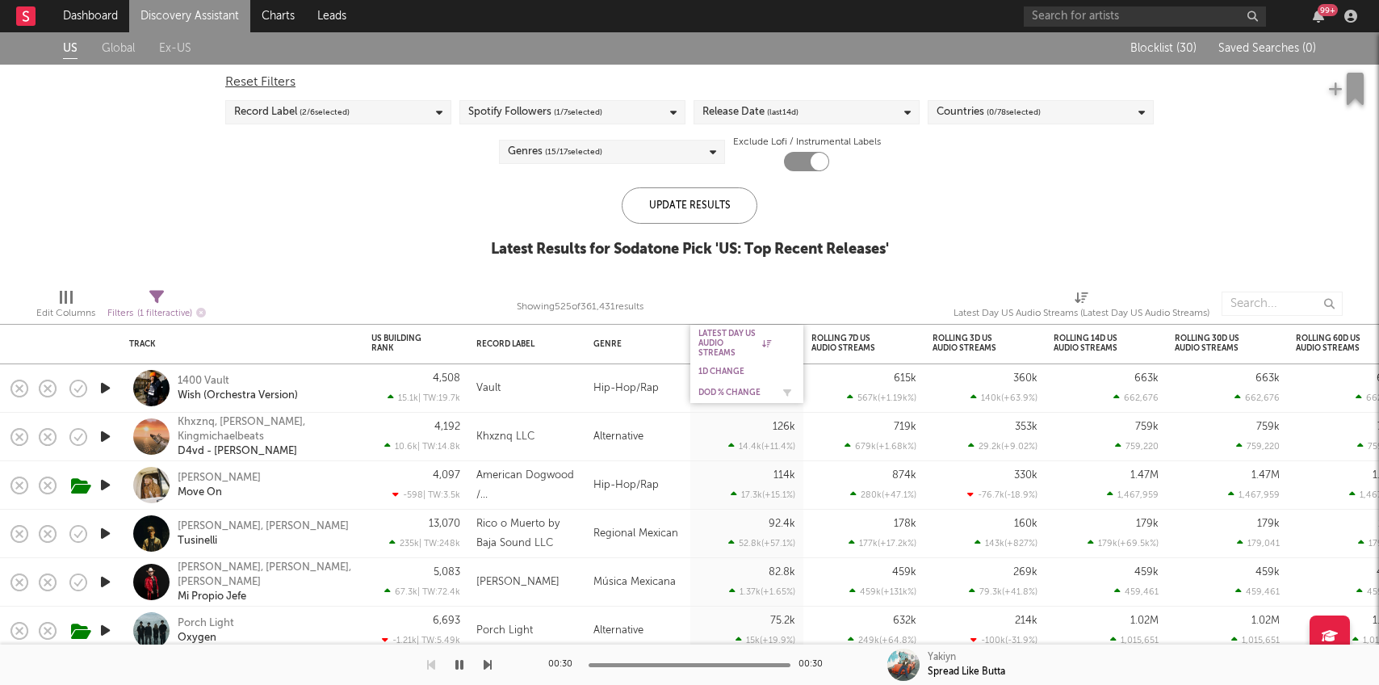
click at [733, 388] on div "DoD % Change" at bounding box center [734, 393] width 73 height 10
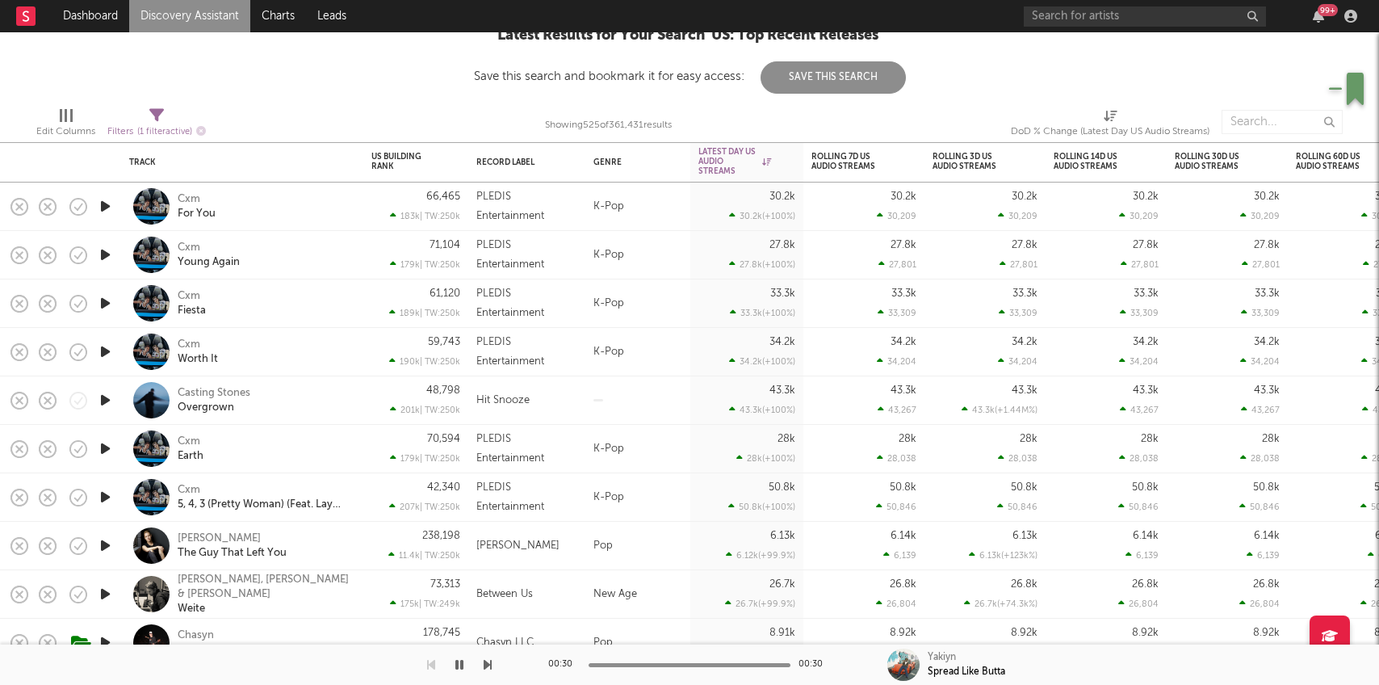
click at [109, 201] on icon "button" at bounding box center [105, 206] width 17 height 20
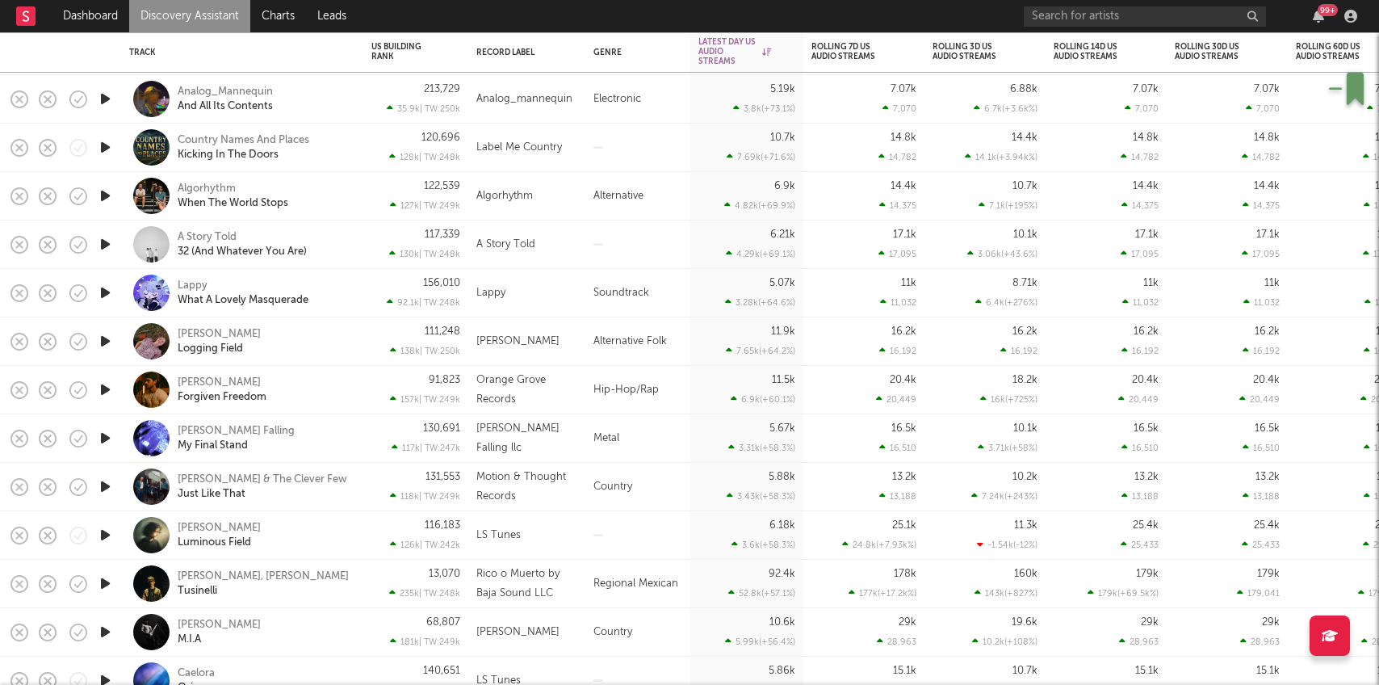
click at [111, 395] on icon "button" at bounding box center [105, 390] width 17 height 20
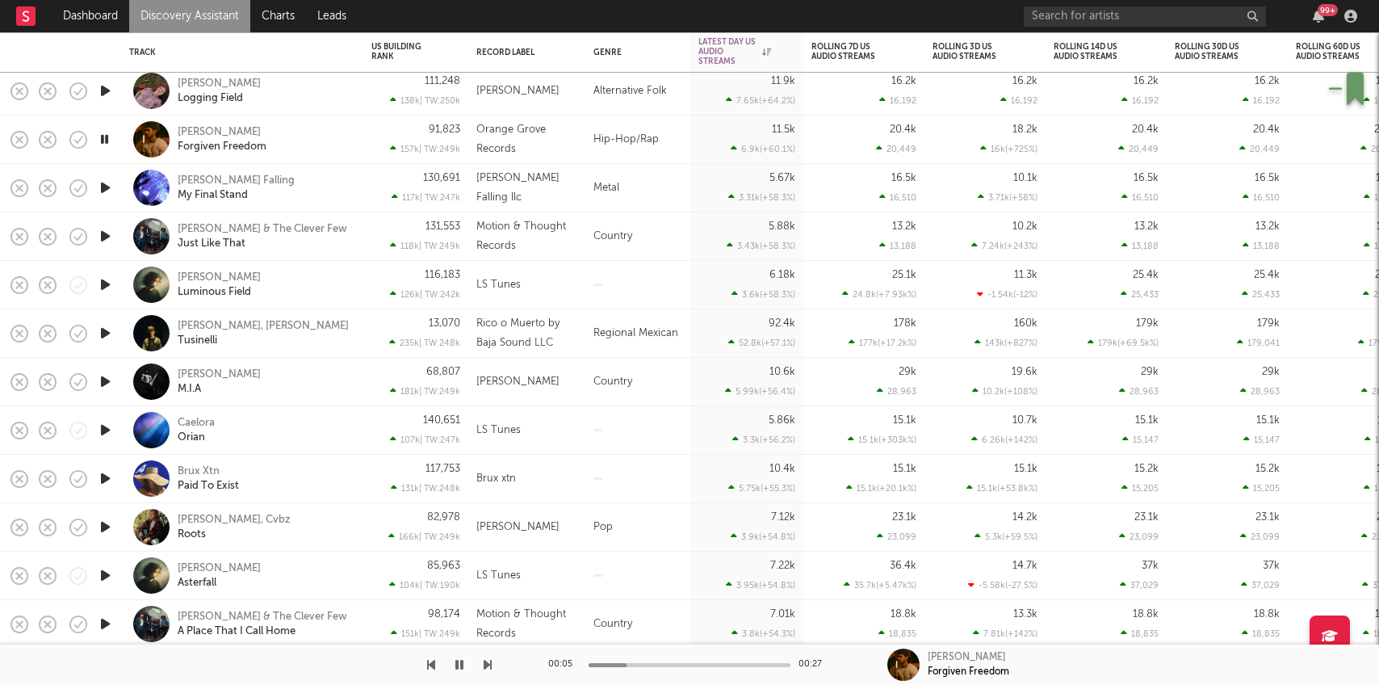
click at [110, 470] on icon "button" at bounding box center [105, 478] width 17 height 20
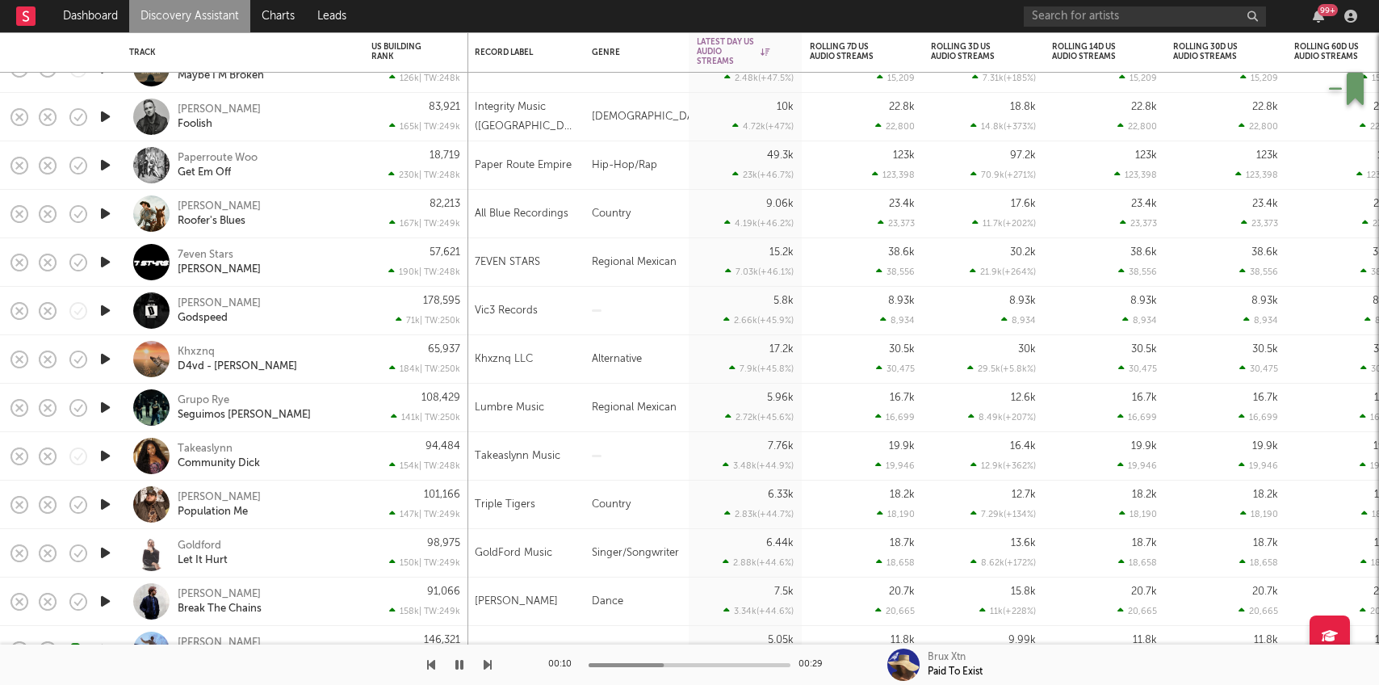
click at [103, 269] on icon "button" at bounding box center [105, 262] width 17 height 20
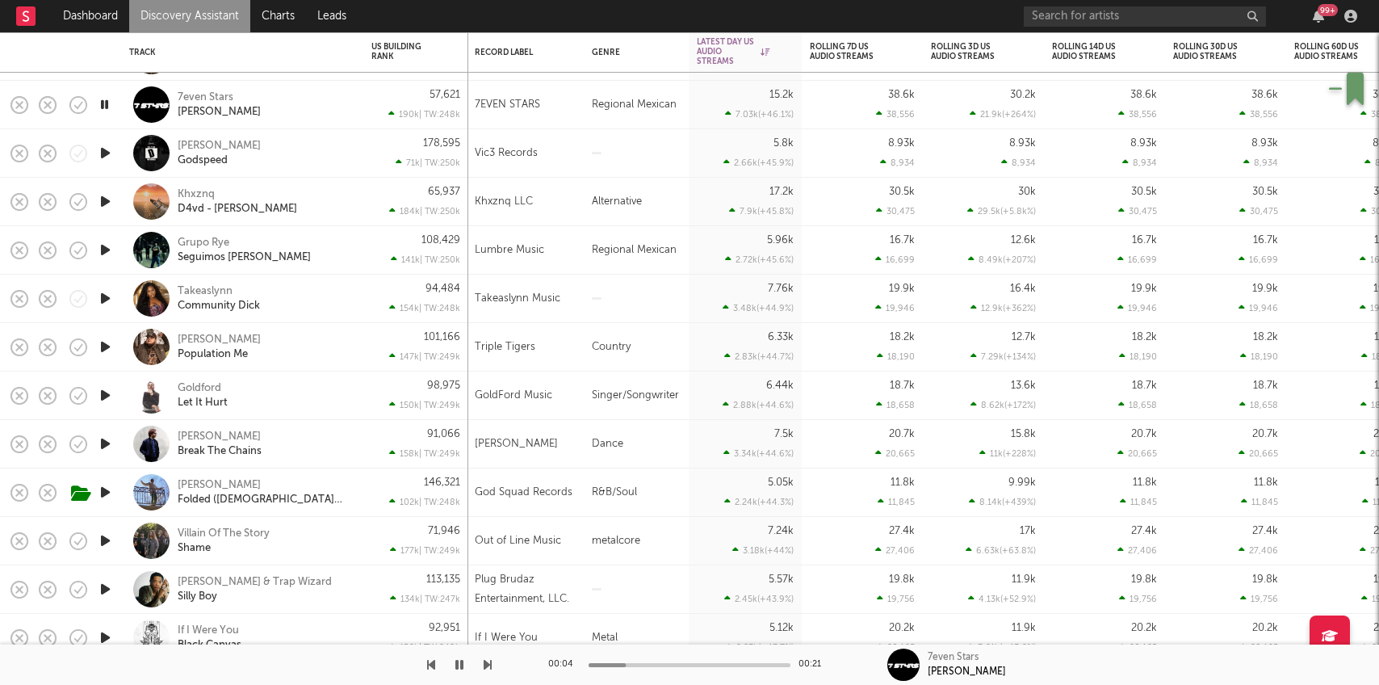
click at [109, 305] on icon "button" at bounding box center [105, 298] width 17 height 20
click at [322, 290] on div "Takeaslynn Community Dick" at bounding box center [265, 298] width 174 height 29
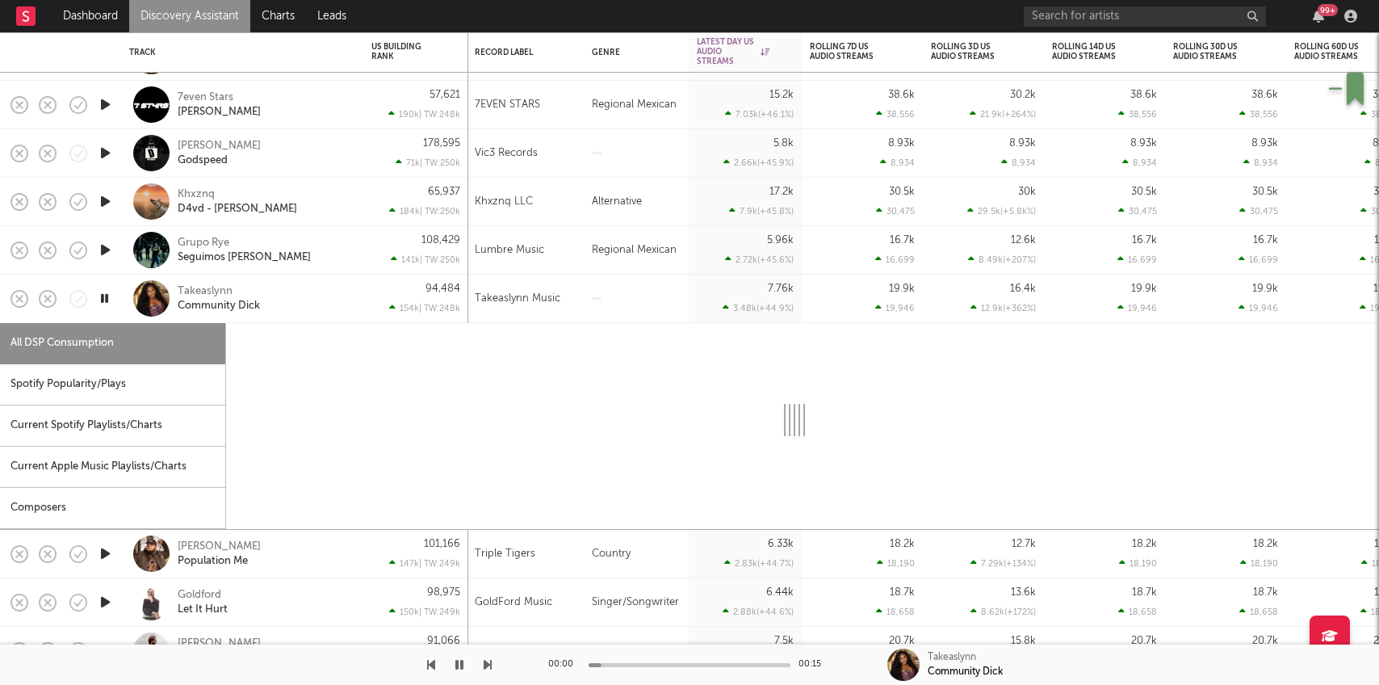
select select "1w"
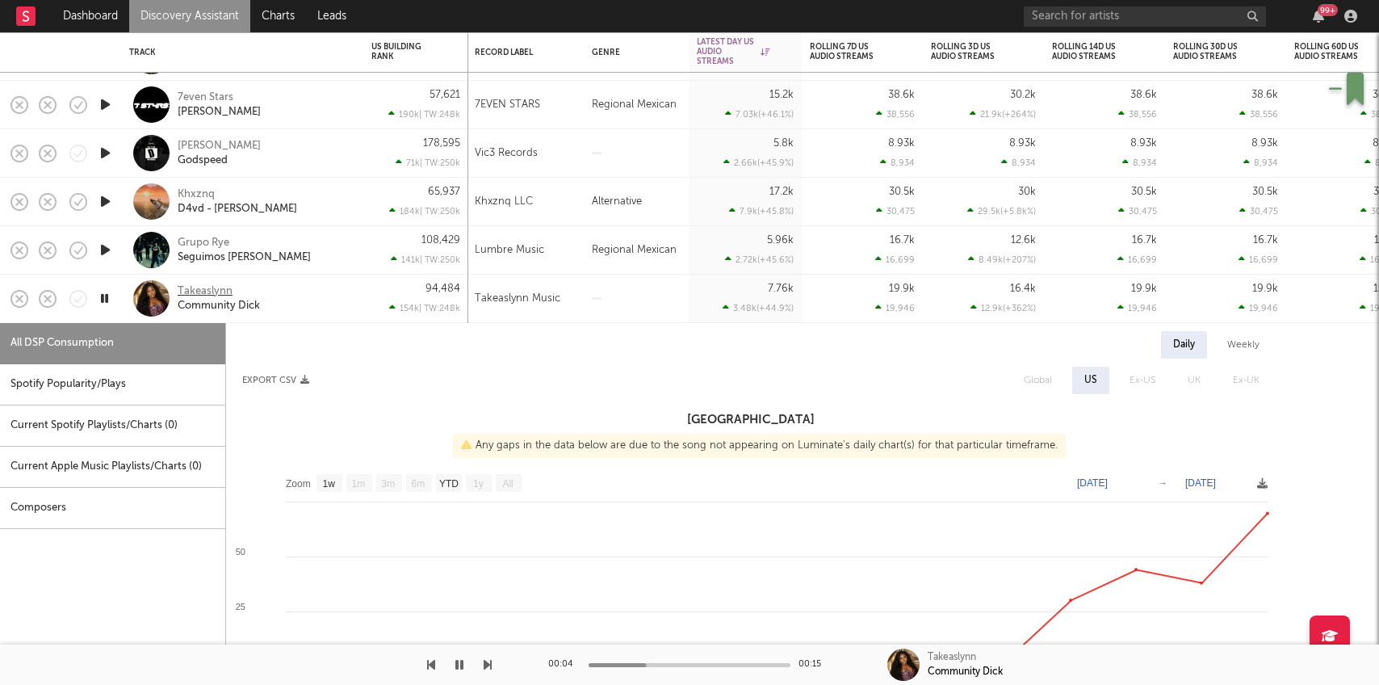
click at [187, 284] on div "Takeaslynn" at bounding box center [205, 291] width 55 height 15
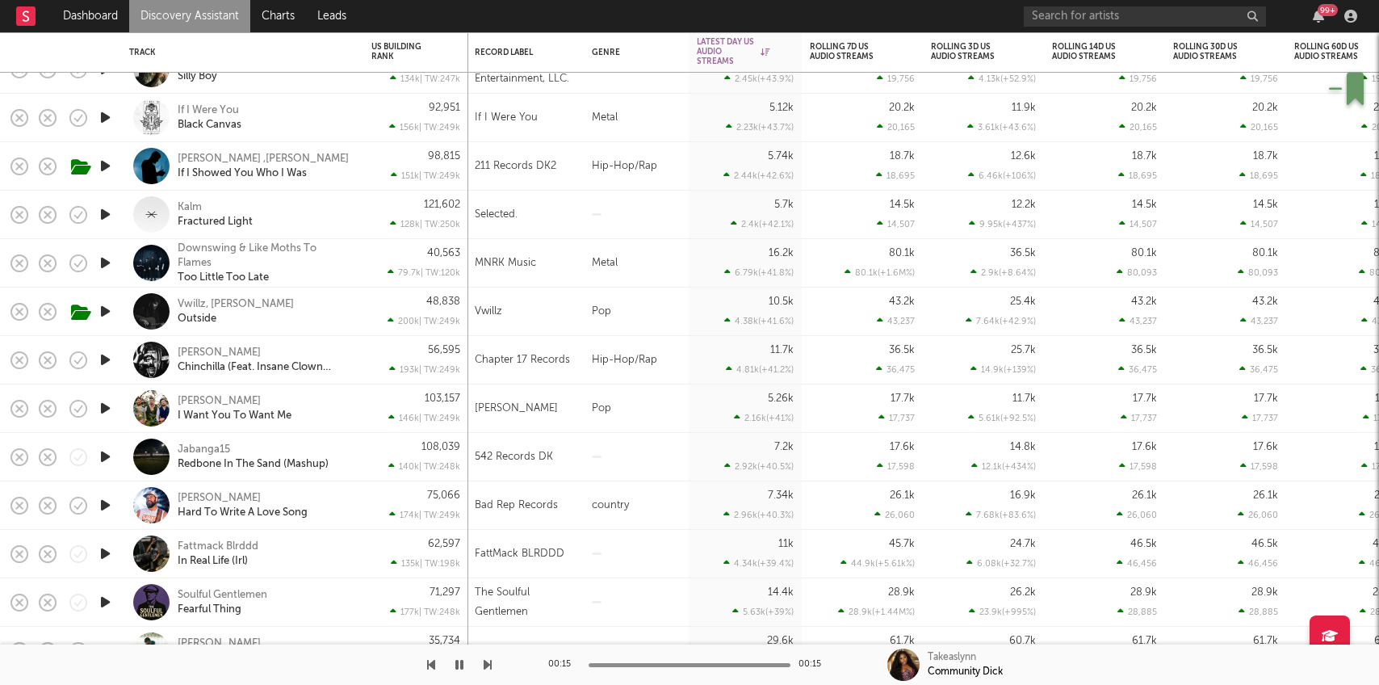
click at [103, 457] on icon "button" at bounding box center [105, 457] width 17 height 20
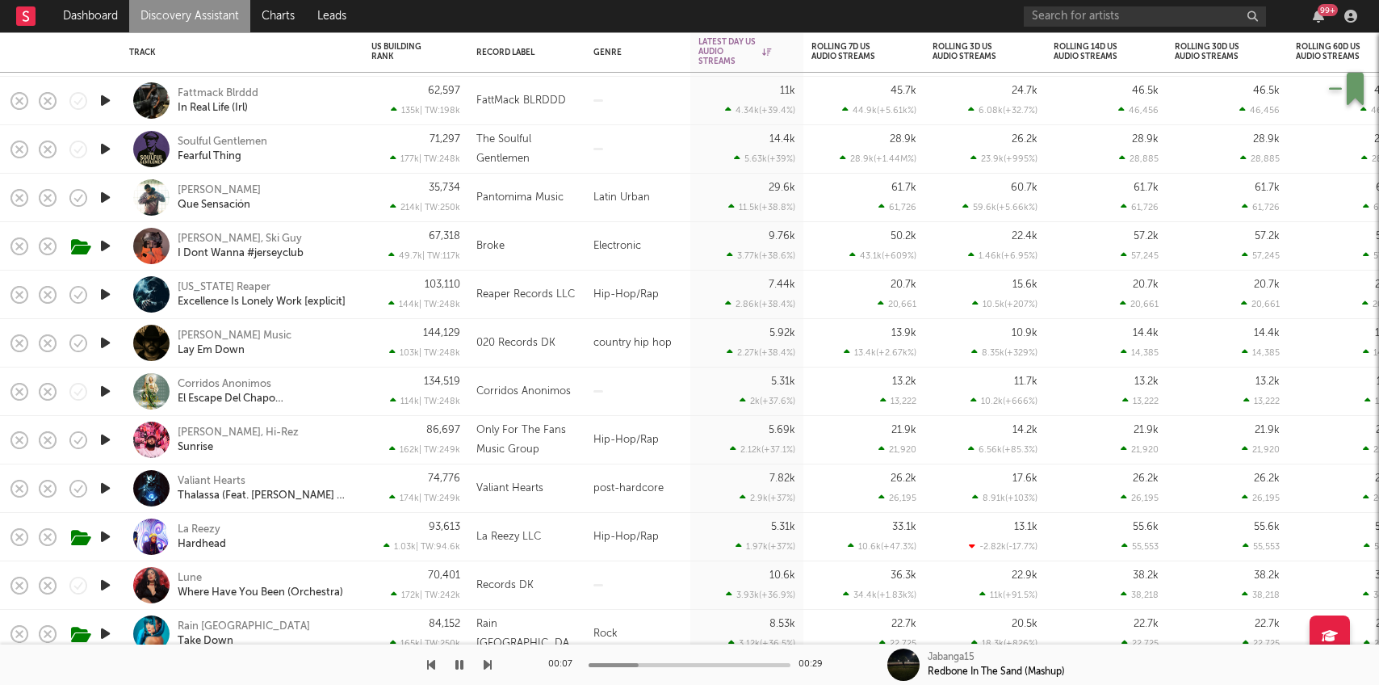
click at [109, 532] on icon "button" at bounding box center [105, 536] width 17 height 20
click at [316, 537] on div "La Reezy Hardhead" at bounding box center [265, 536] width 174 height 29
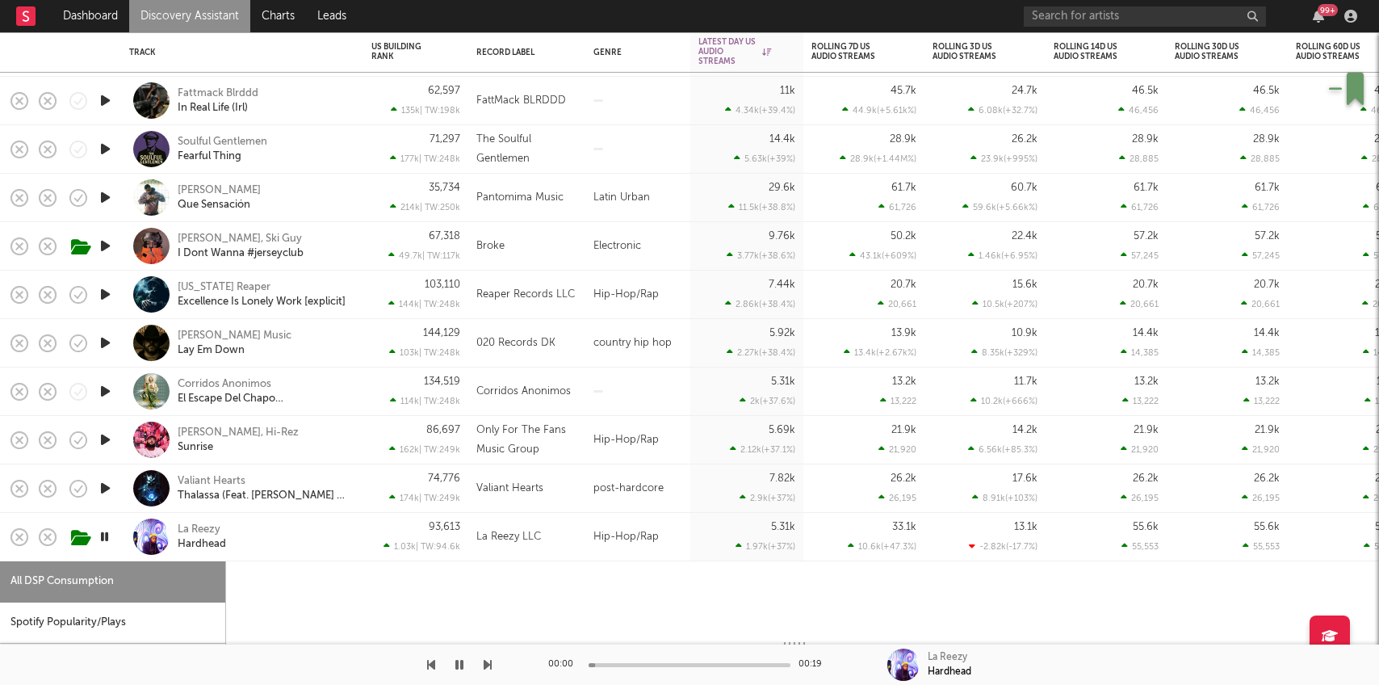
select select "1w"
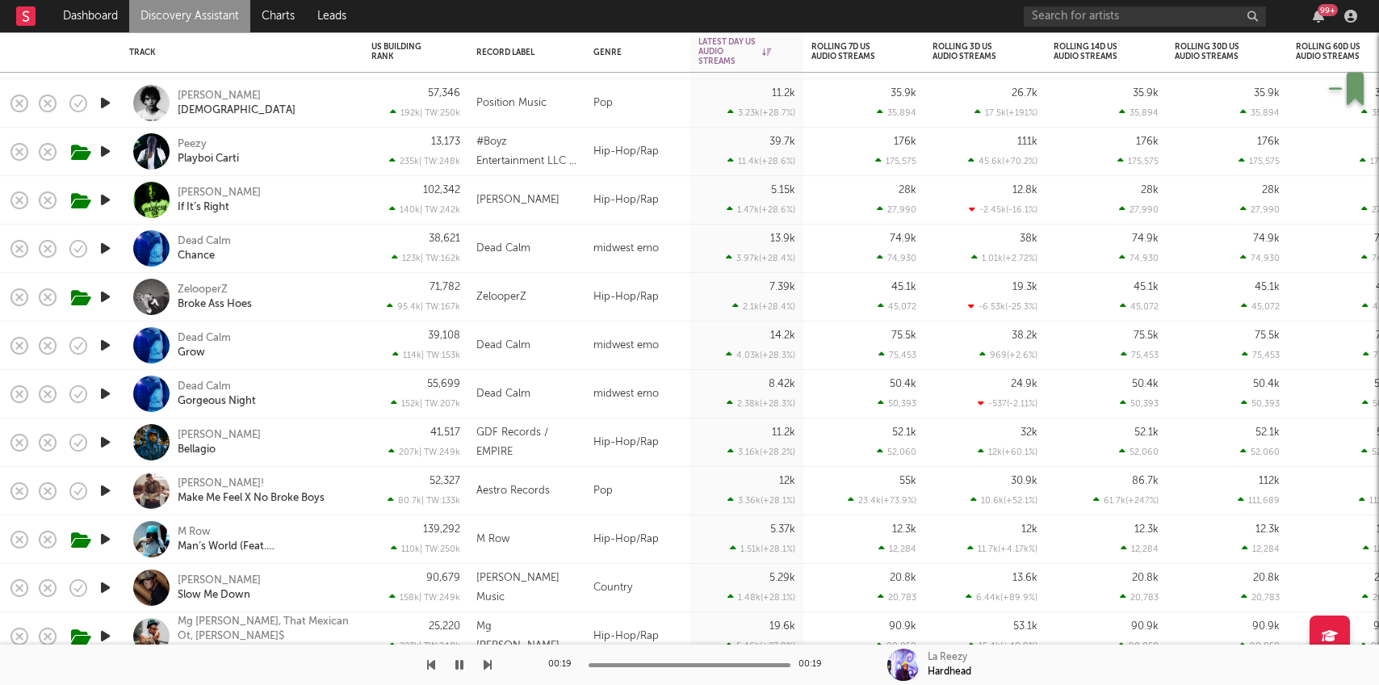
click at [1182, 27] on div "99 +" at bounding box center [1193, 16] width 339 height 32
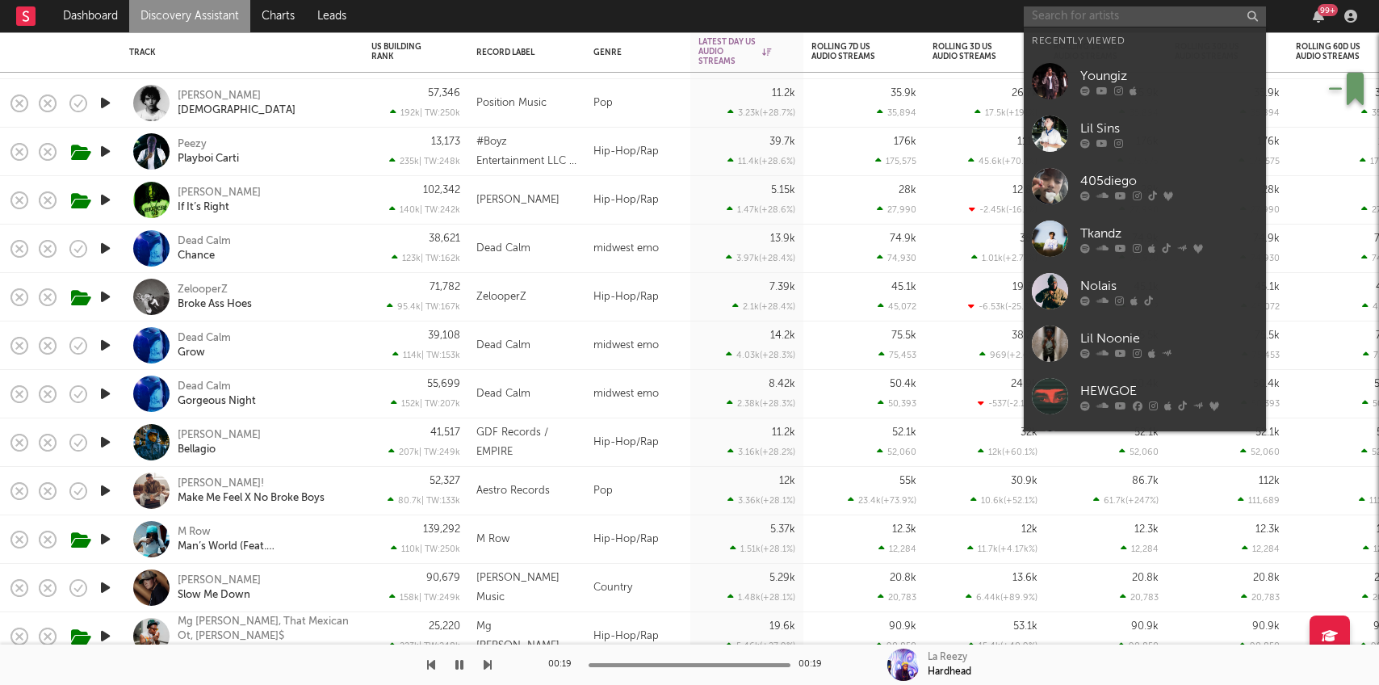
click at [1171, 20] on input "text" at bounding box center [1145, 16] width 242 height 20
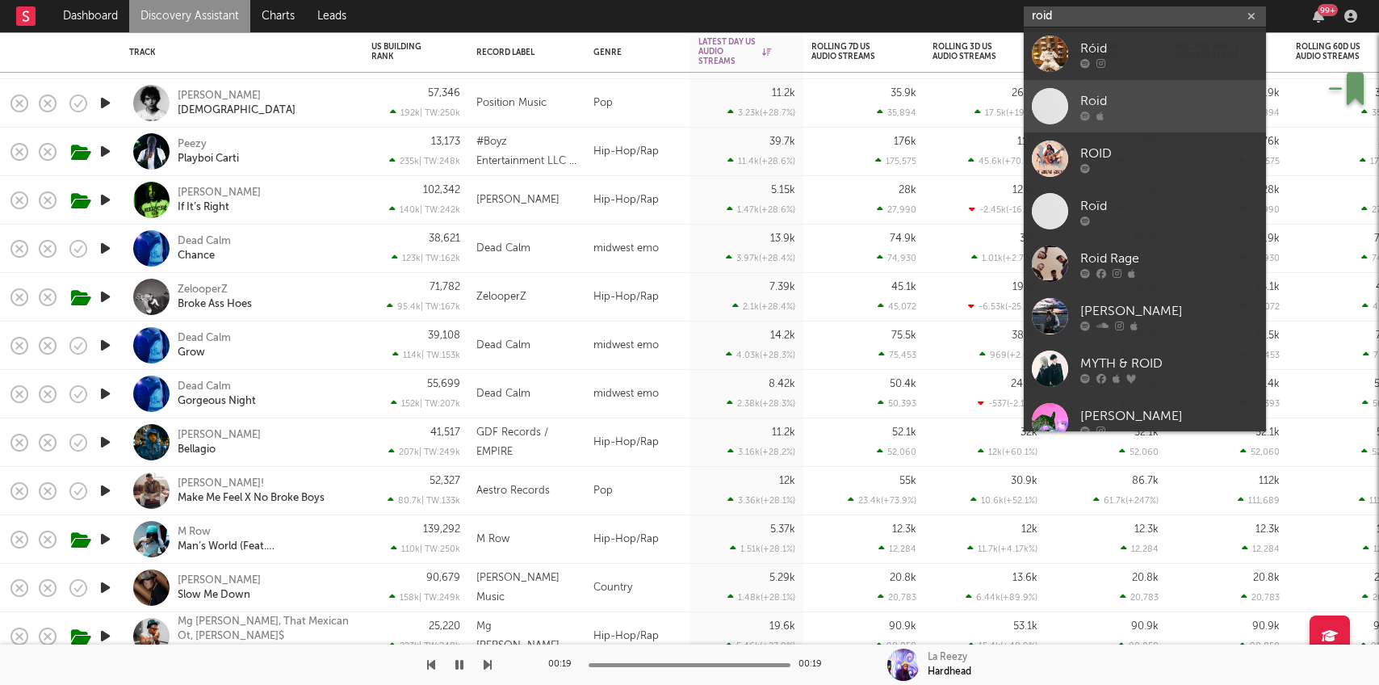
type input "roid"
click at [1149, 85] on link "Roid" at bounding box center [1145, 106] width 242 height 52
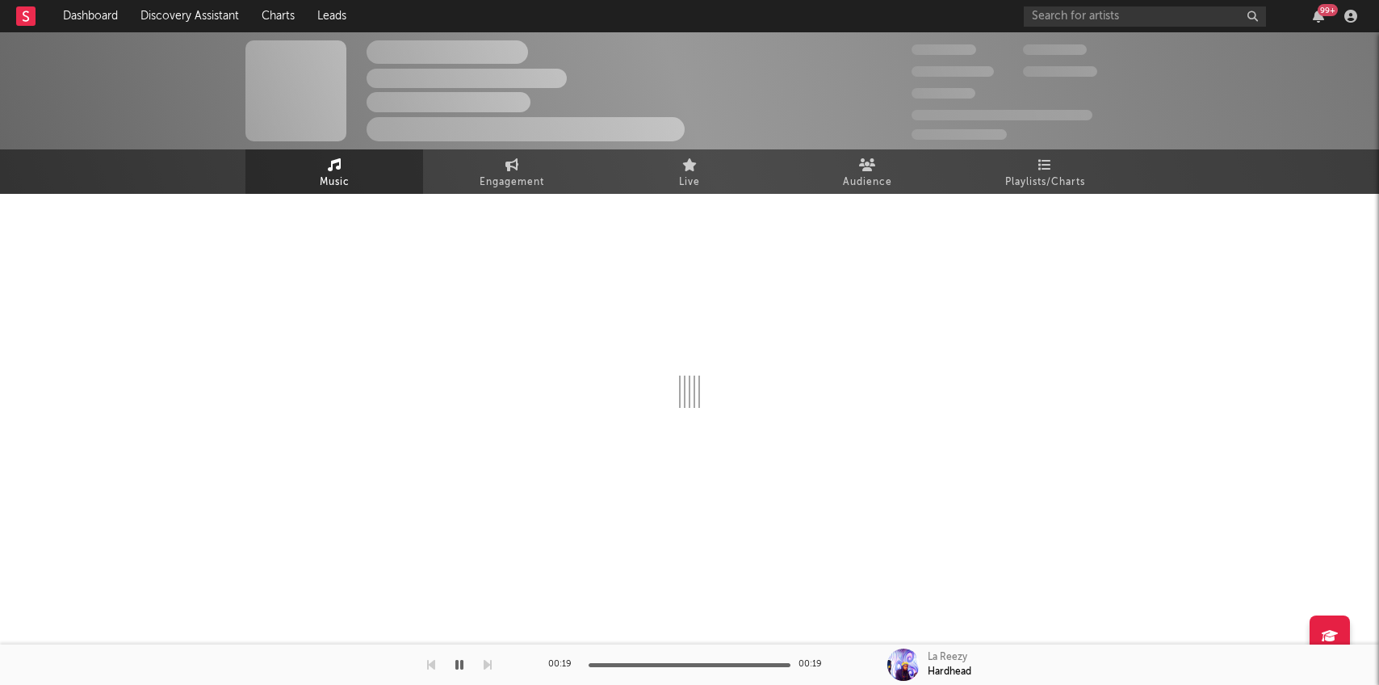
select select "1w"
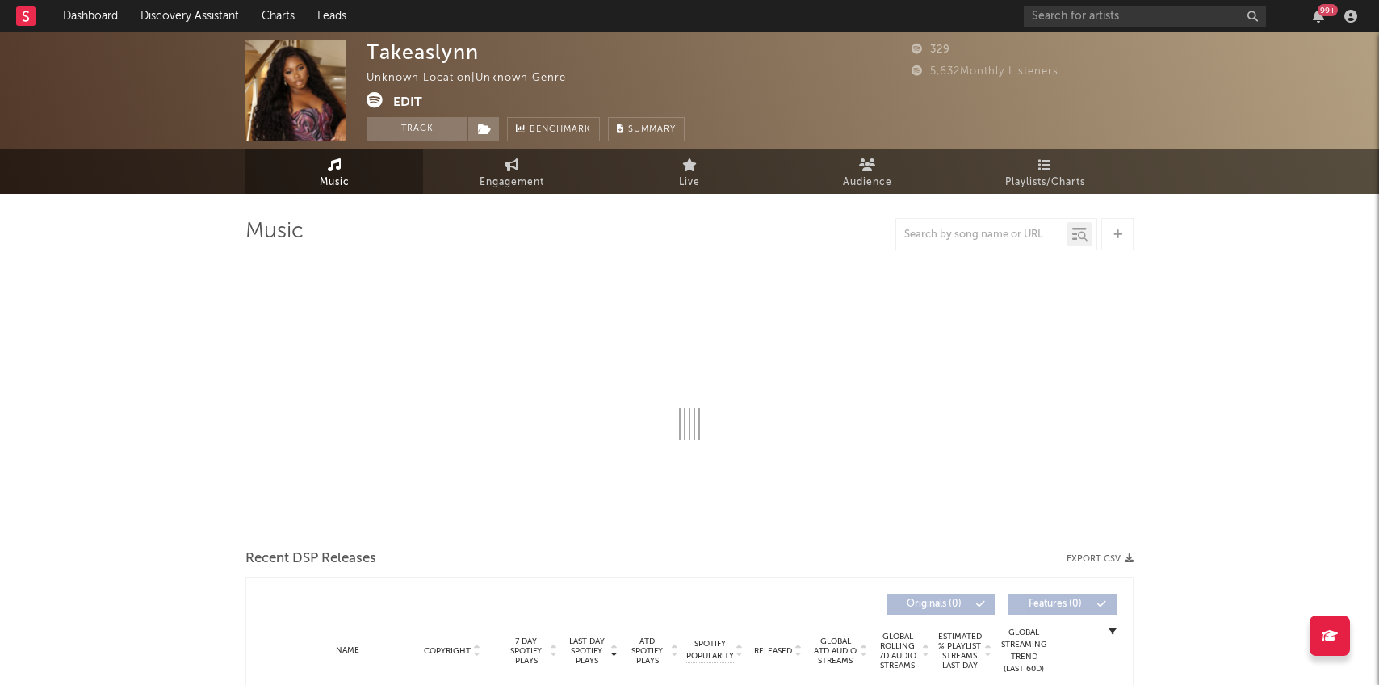
select select "1w"
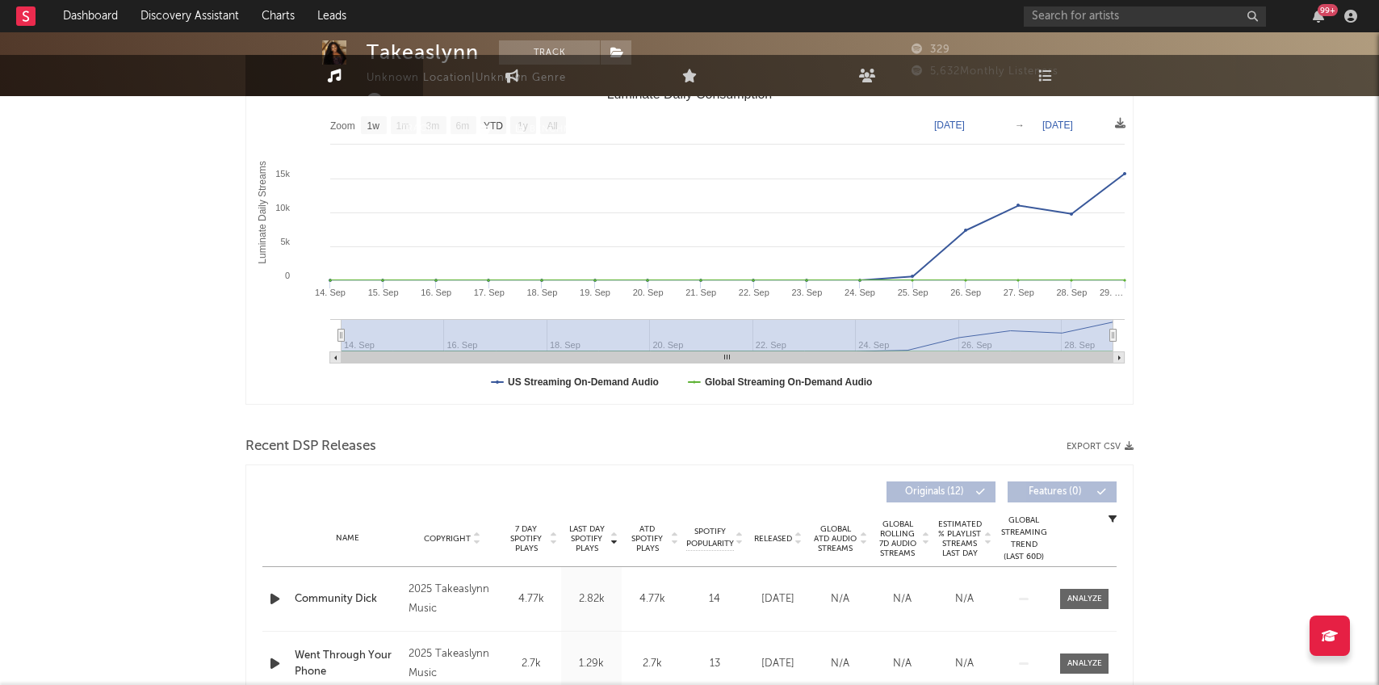
scroll to position [563, 0]
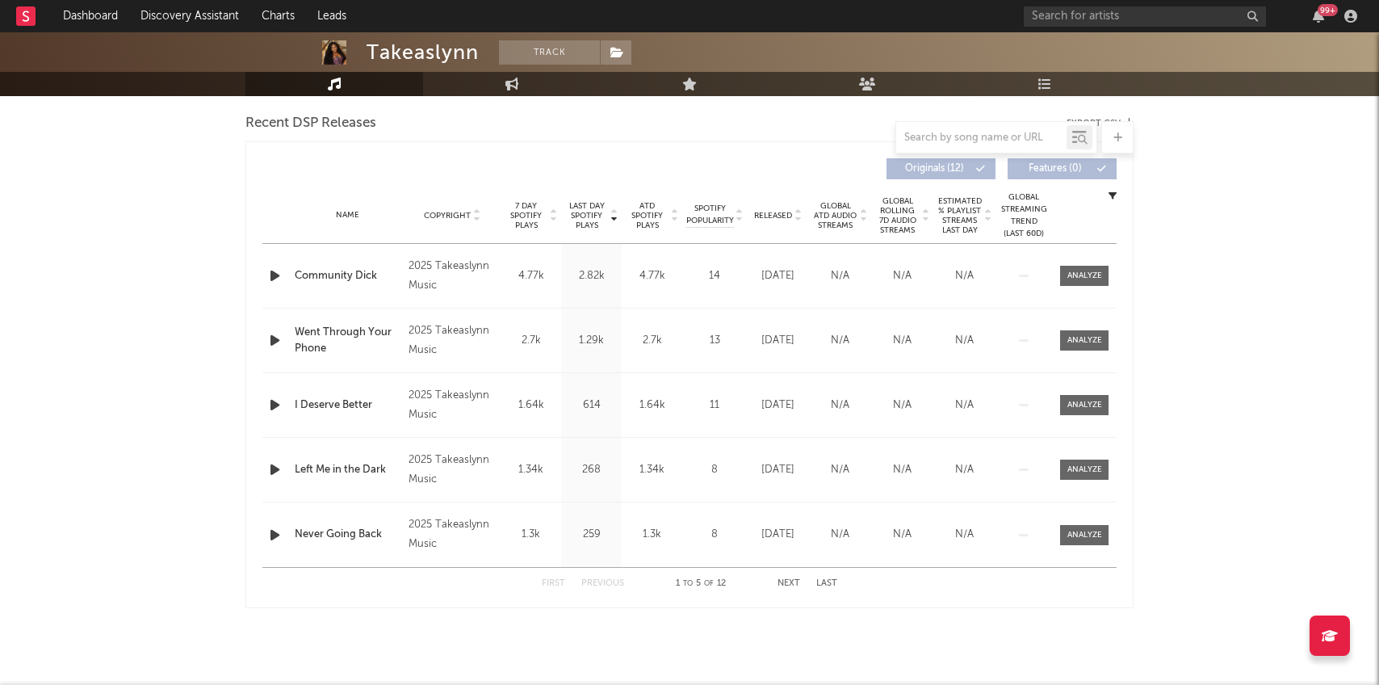
click at [352, 271] on div "Community Dick" at bounding box center [348, 276] width 106 height 16
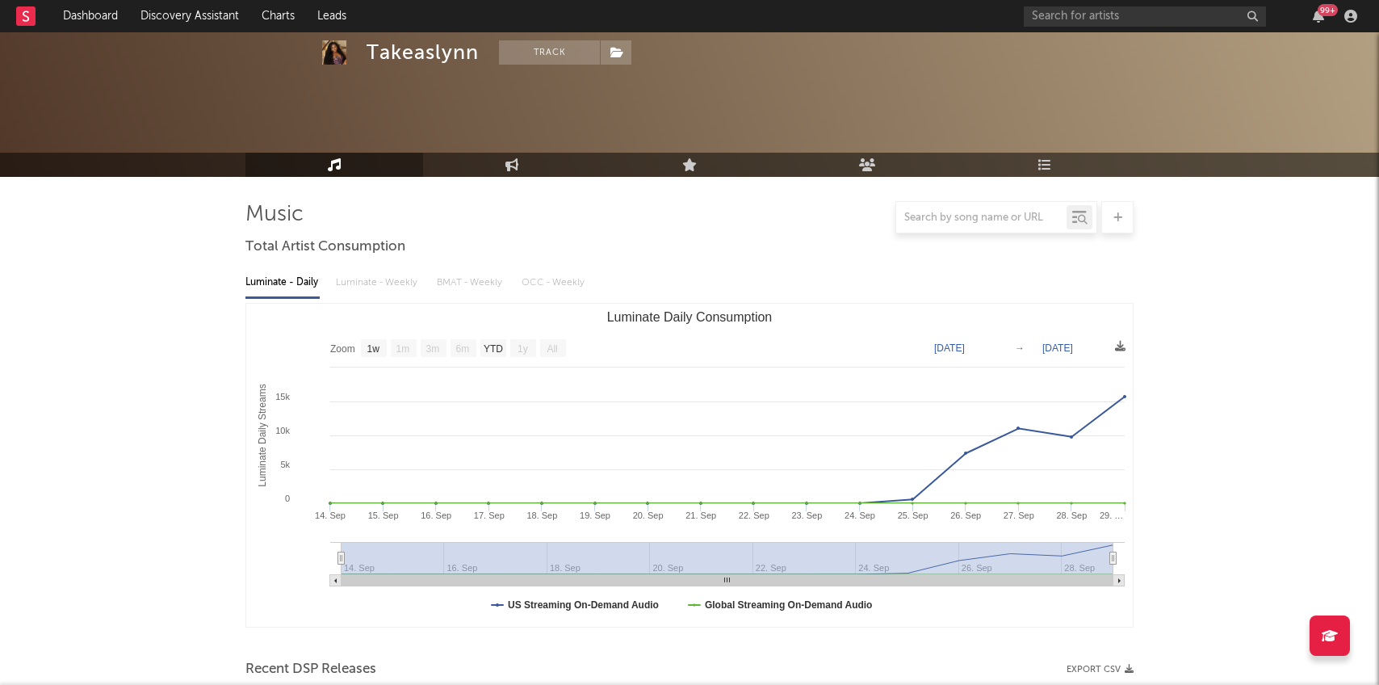
scroll to position [0, 0]
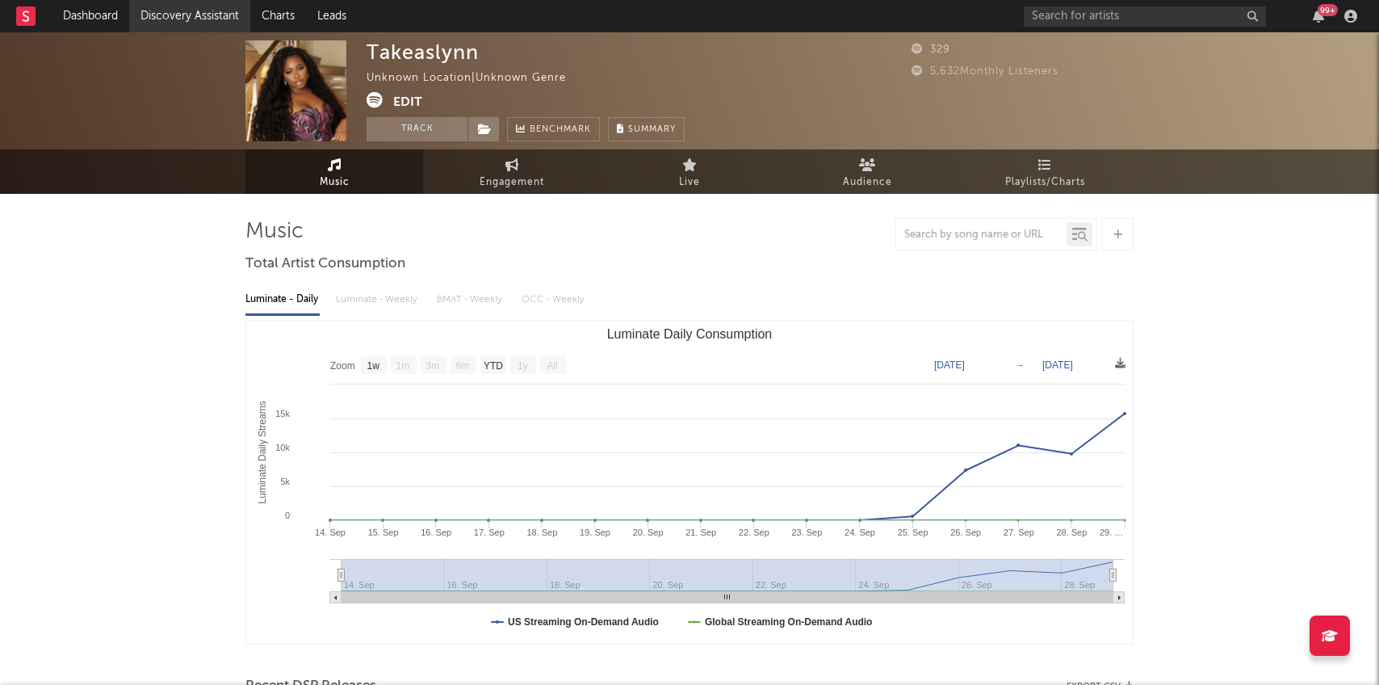
click at [200, 15] on link "Discovery Assistant" at bounding box center [189, 16] width 121 height 32
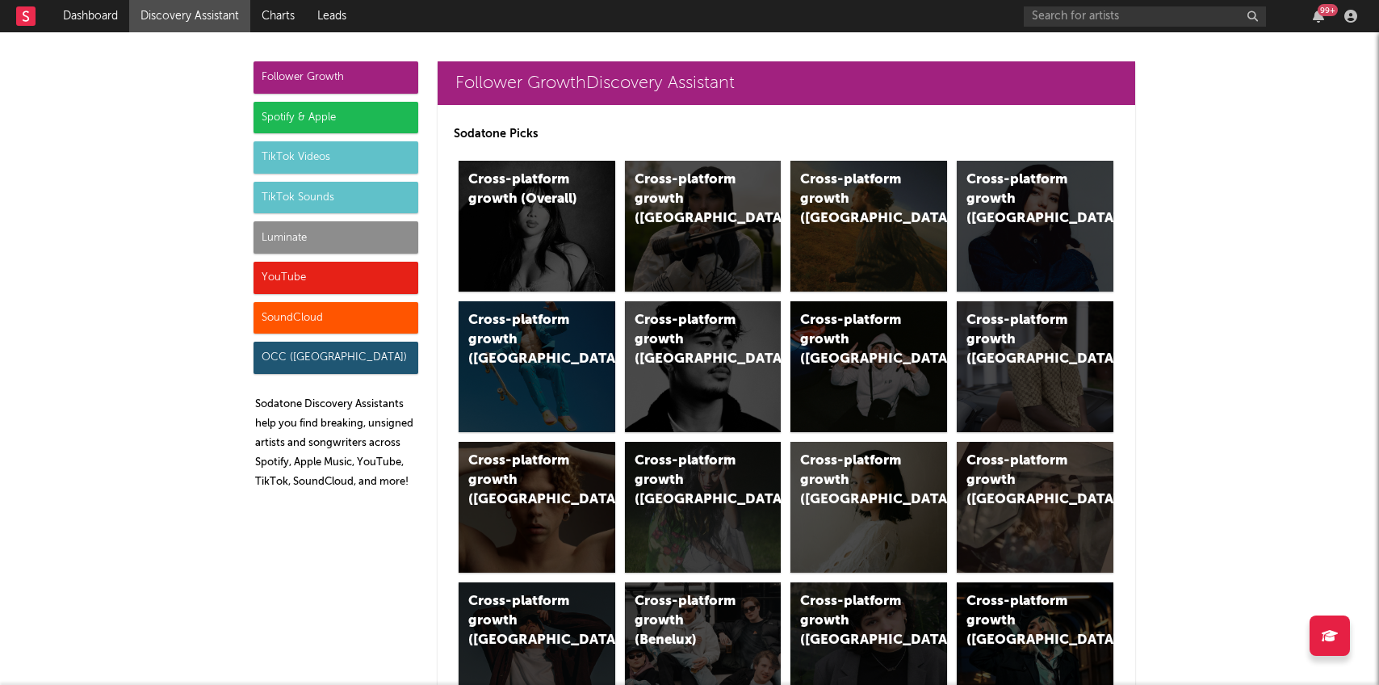
click at [329, 254] on div "Follower Growth Spotify & Apple TikTok Videos TikTok Sounds Luminate YouTube So…" at bounding box center [336, 281] width 165 height 441
click at [329, 269] on div "YouTube" at bounding box center [336, 278] width 165 height 32
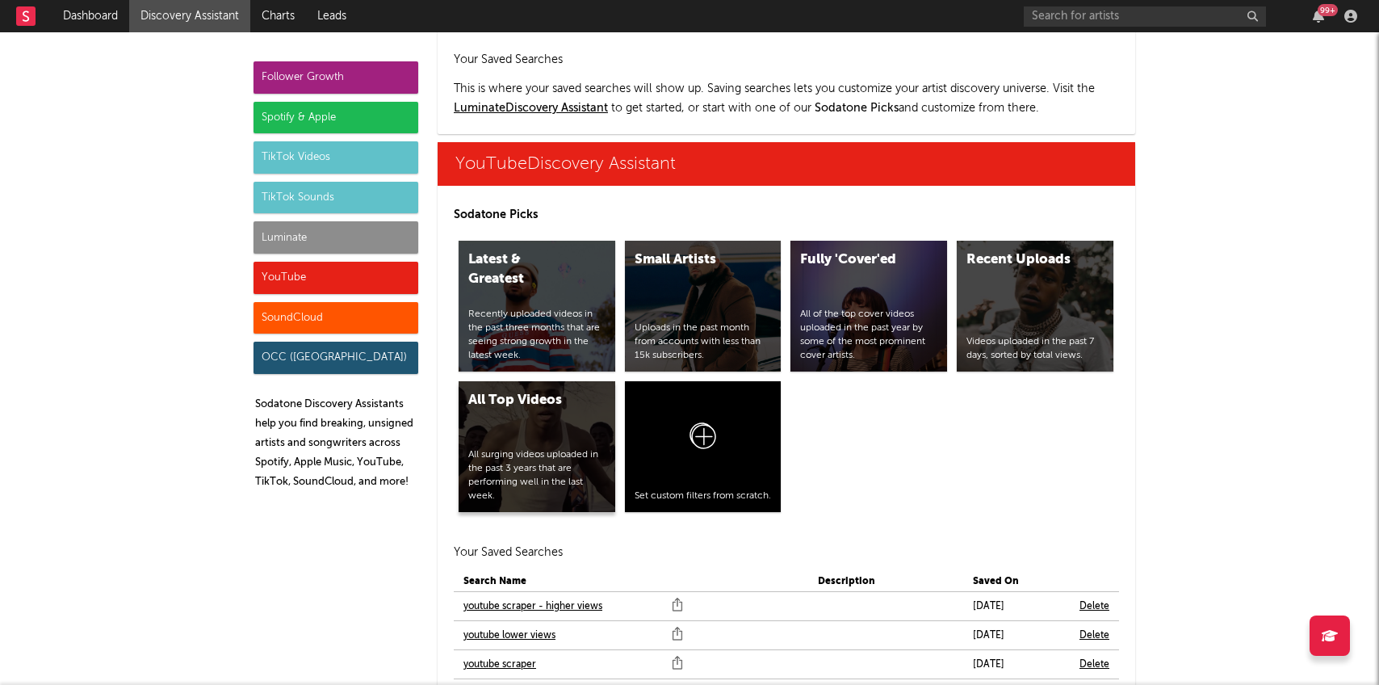
scroll to position [9194, 0]
click at [500, 655] on link "youtube scraper" at bounding box center [500, 664] width 73 height 19
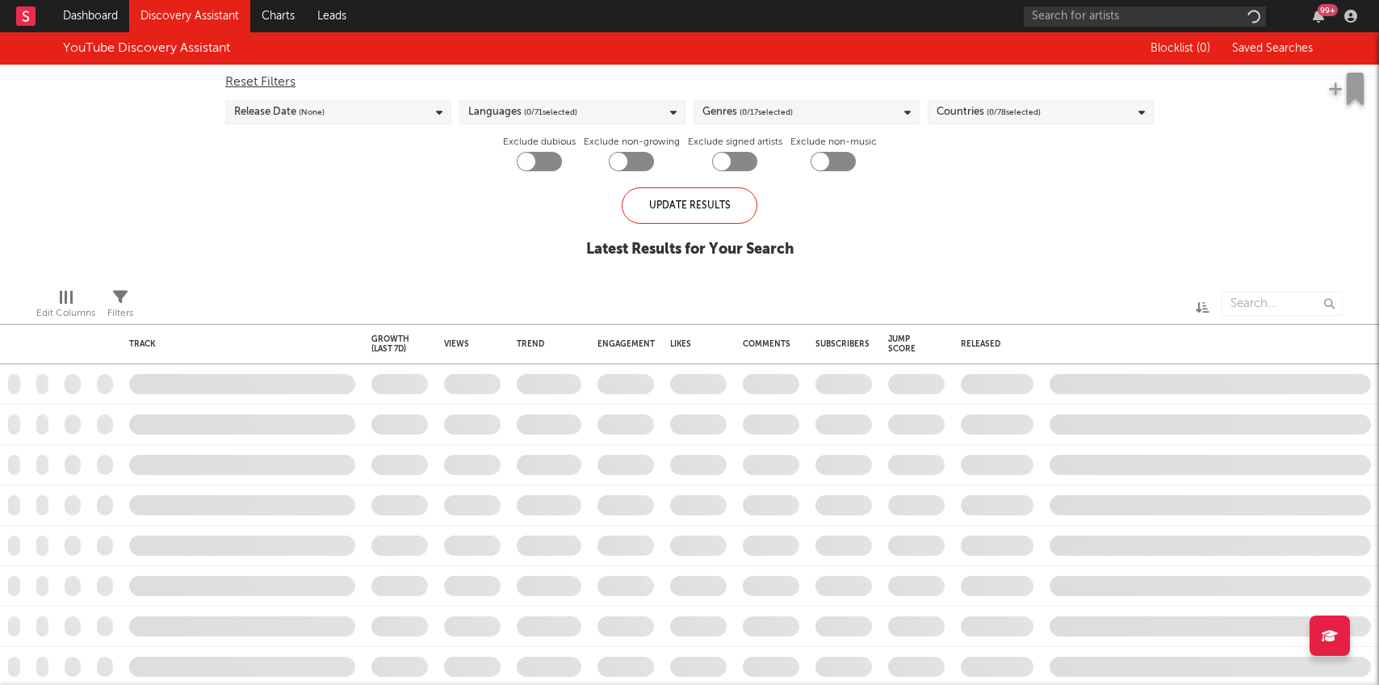
checkbox input "true"
